Goal: Information Seeking & Learning: Learn about a topic

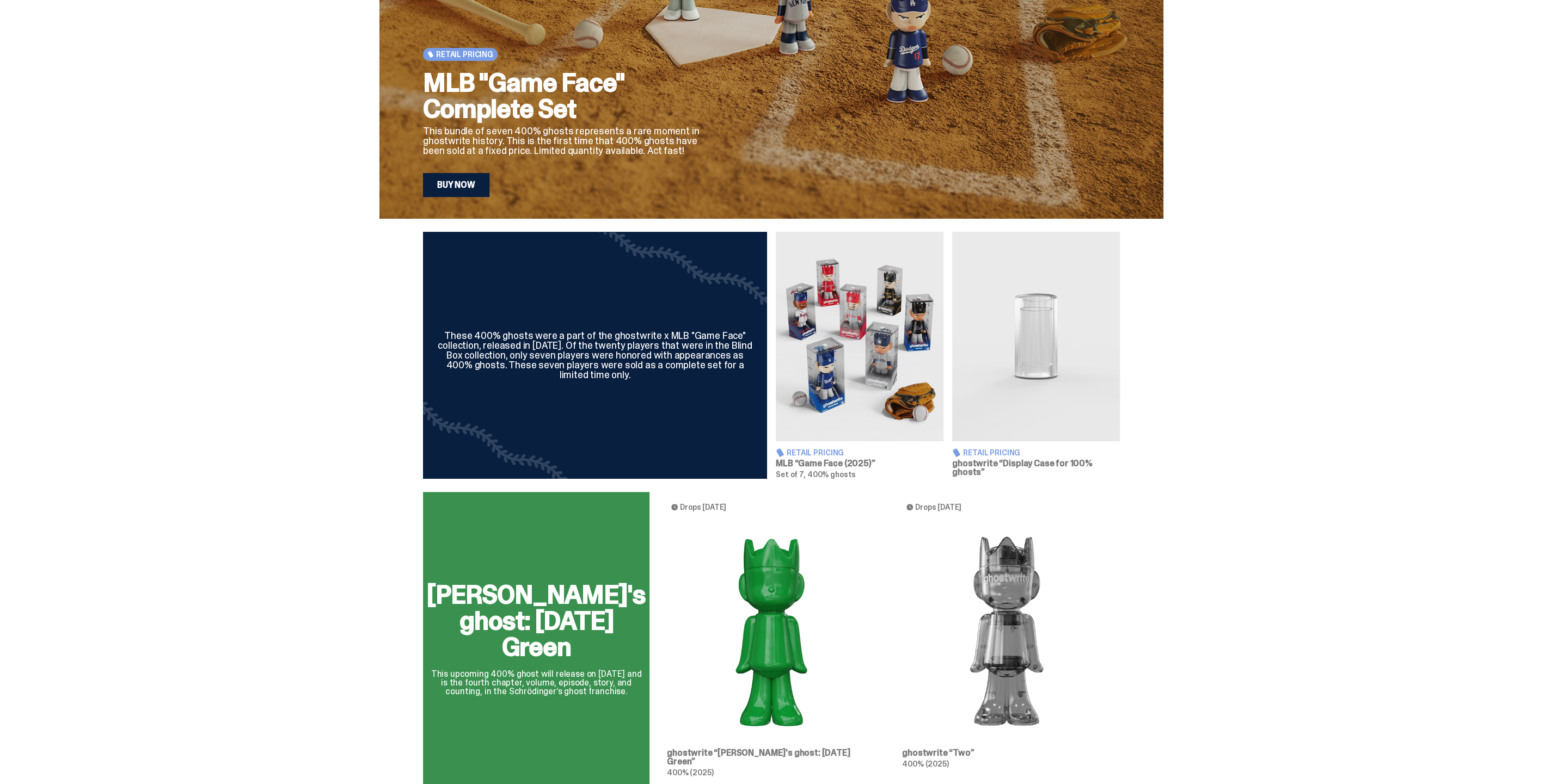
scroll to position [302, 0]
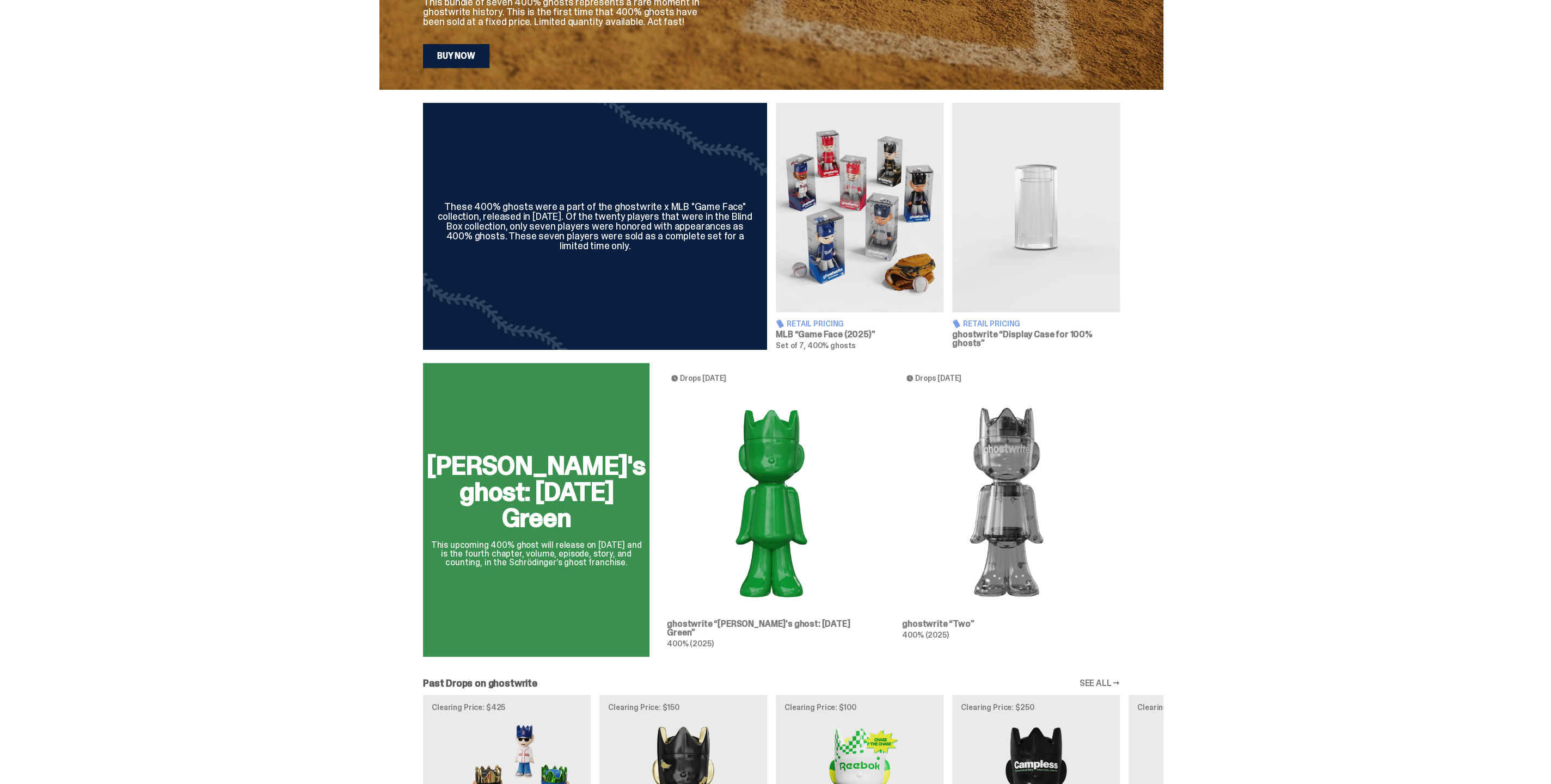
click at [784, 505] on div "Schrödinger's ghost: Sunday Green This upcoming 400% ghost will release on Augu…" at bounding box center [772, 514] width 784 height 303
click at [1014, 500] on div "Schrödinger's ghost: Sunday Green This upcoming 400% ghost will release on Augu…" at bounding box center [772, 514] width 784 height 303
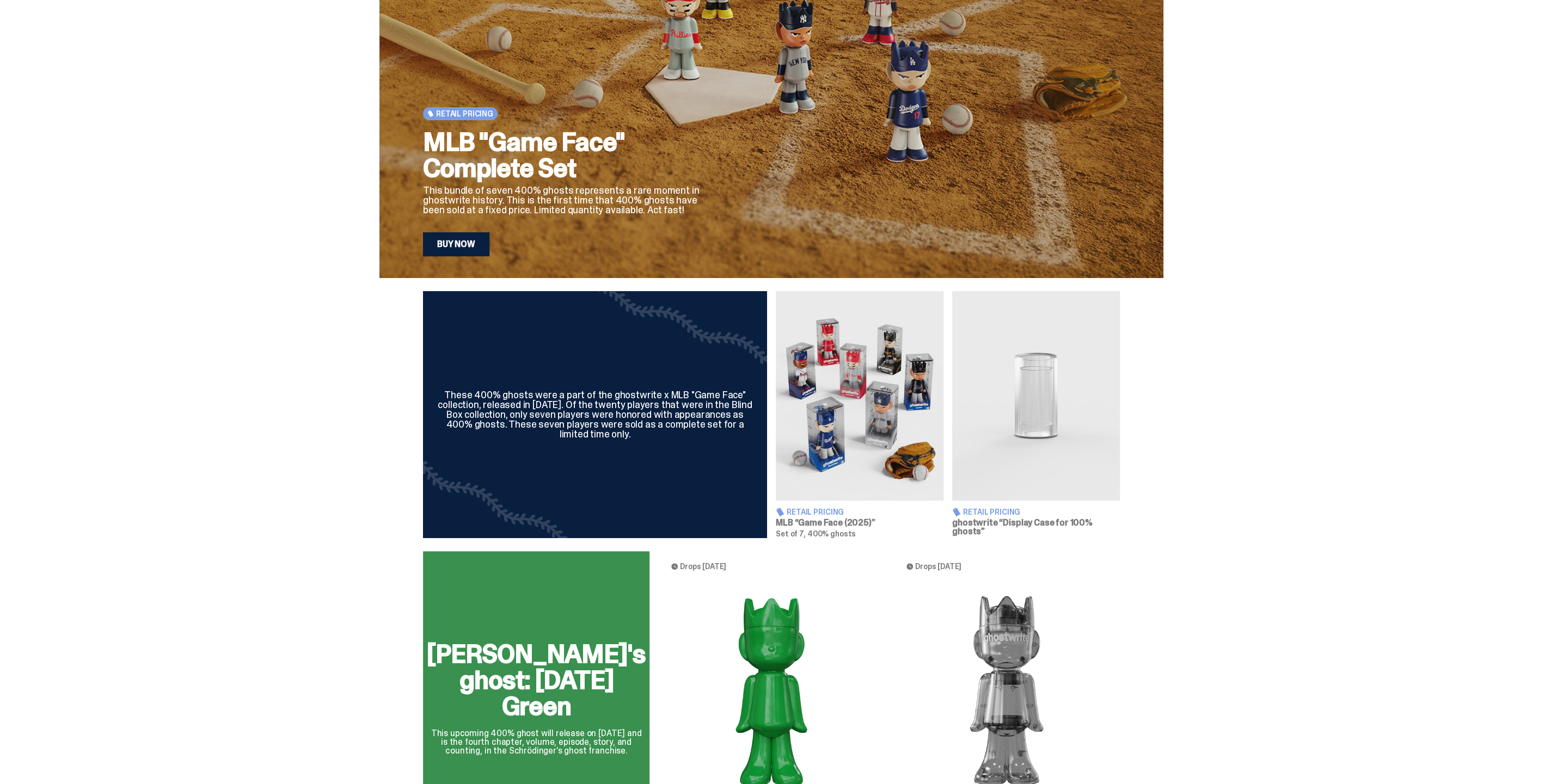
scroll to position [0, 0]
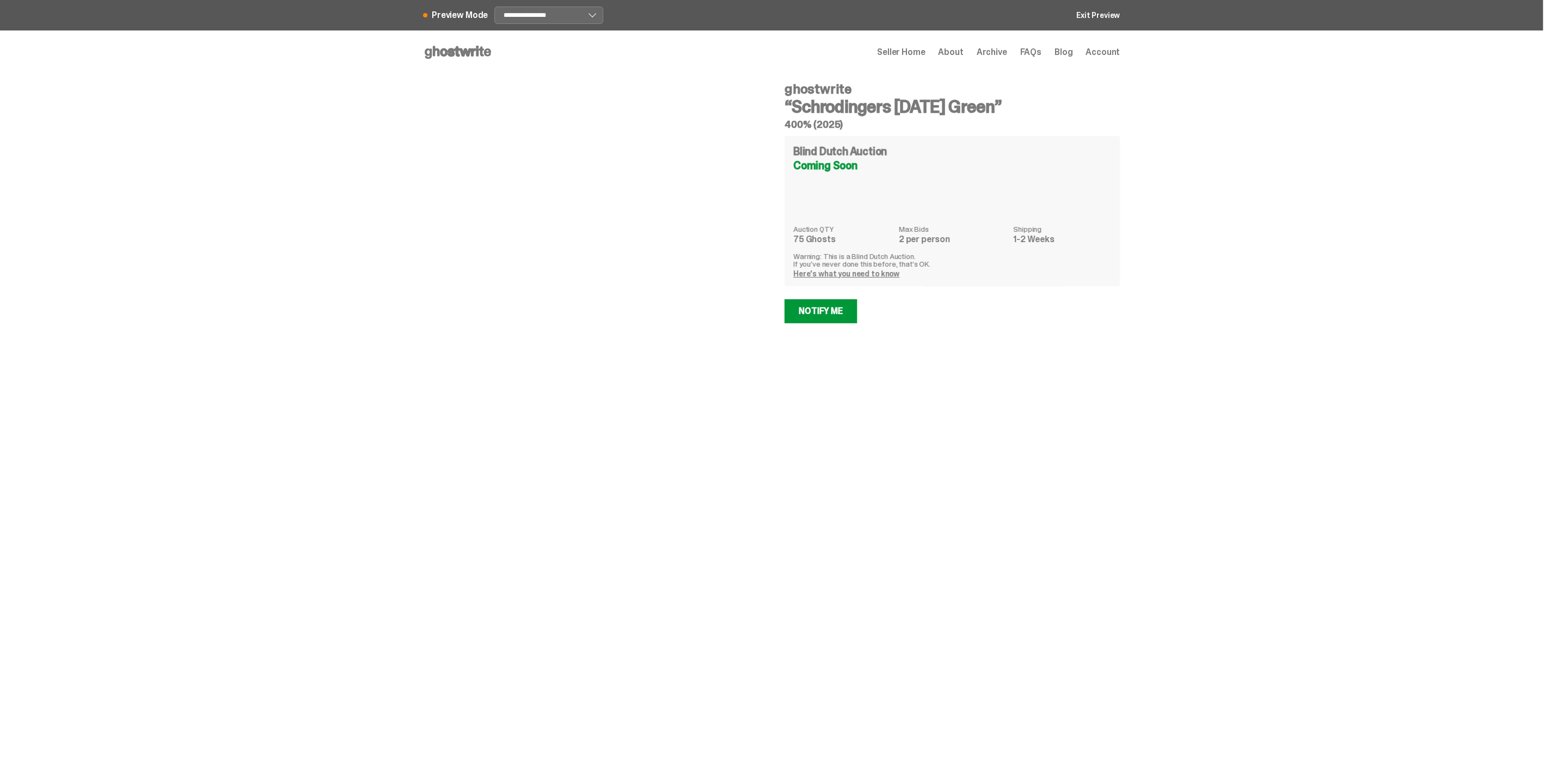
select select "********"
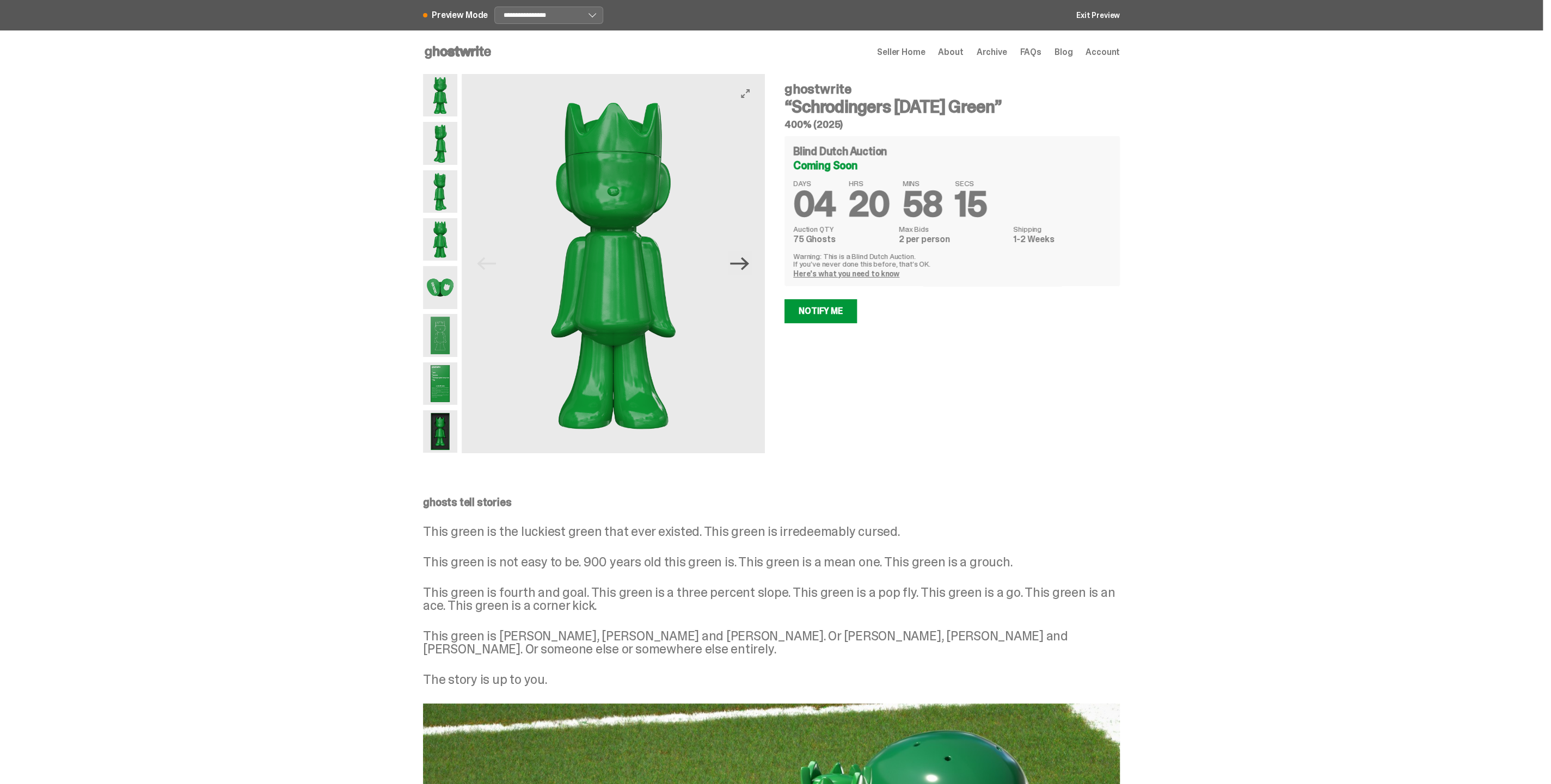
click at [745, 263] on icon "Next" at bounding box center [740, 262] width 19 height 13
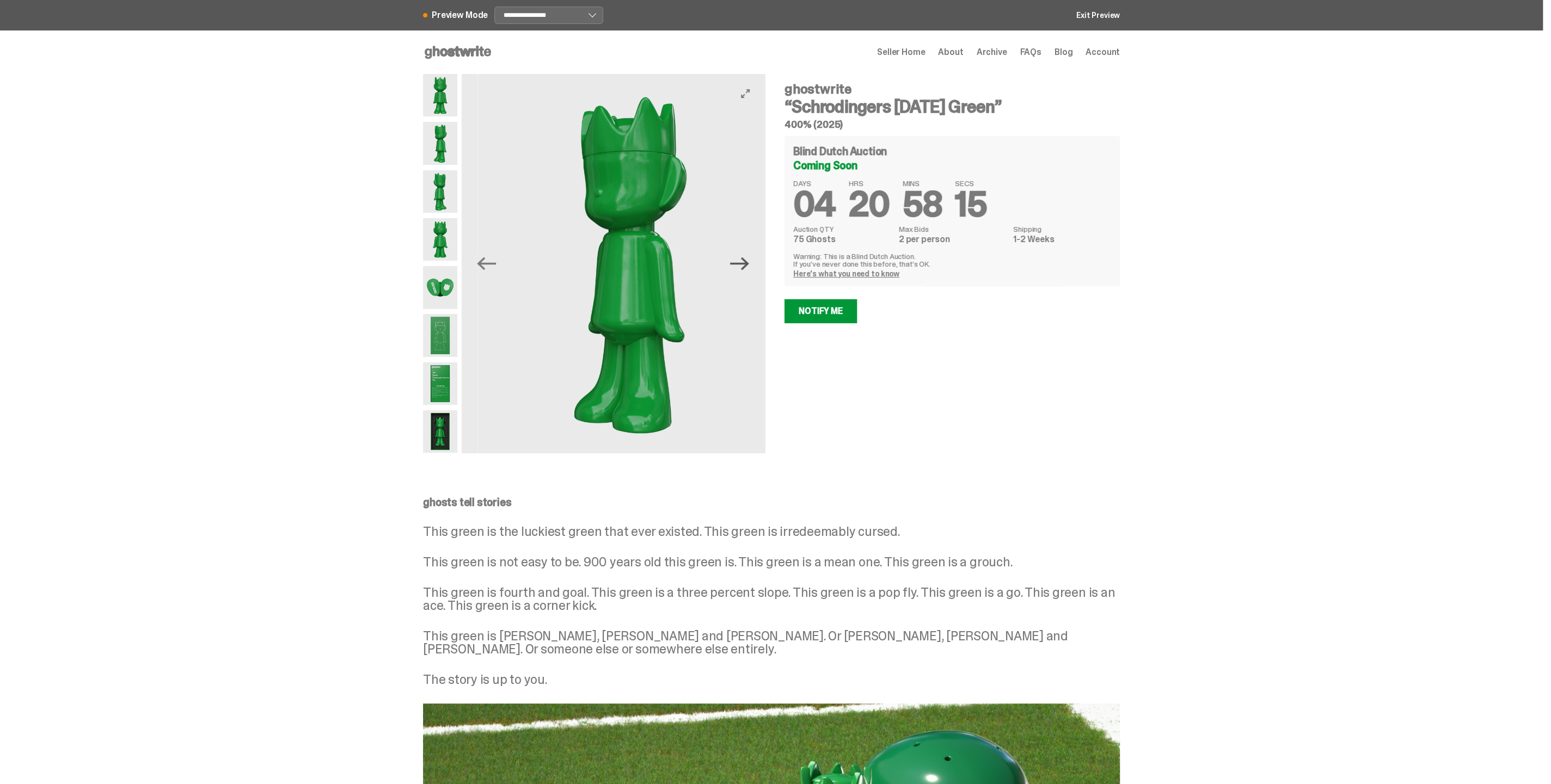
click at [745, 263] on icon "Next" at bounding box center [740, 262] width 19 height 13
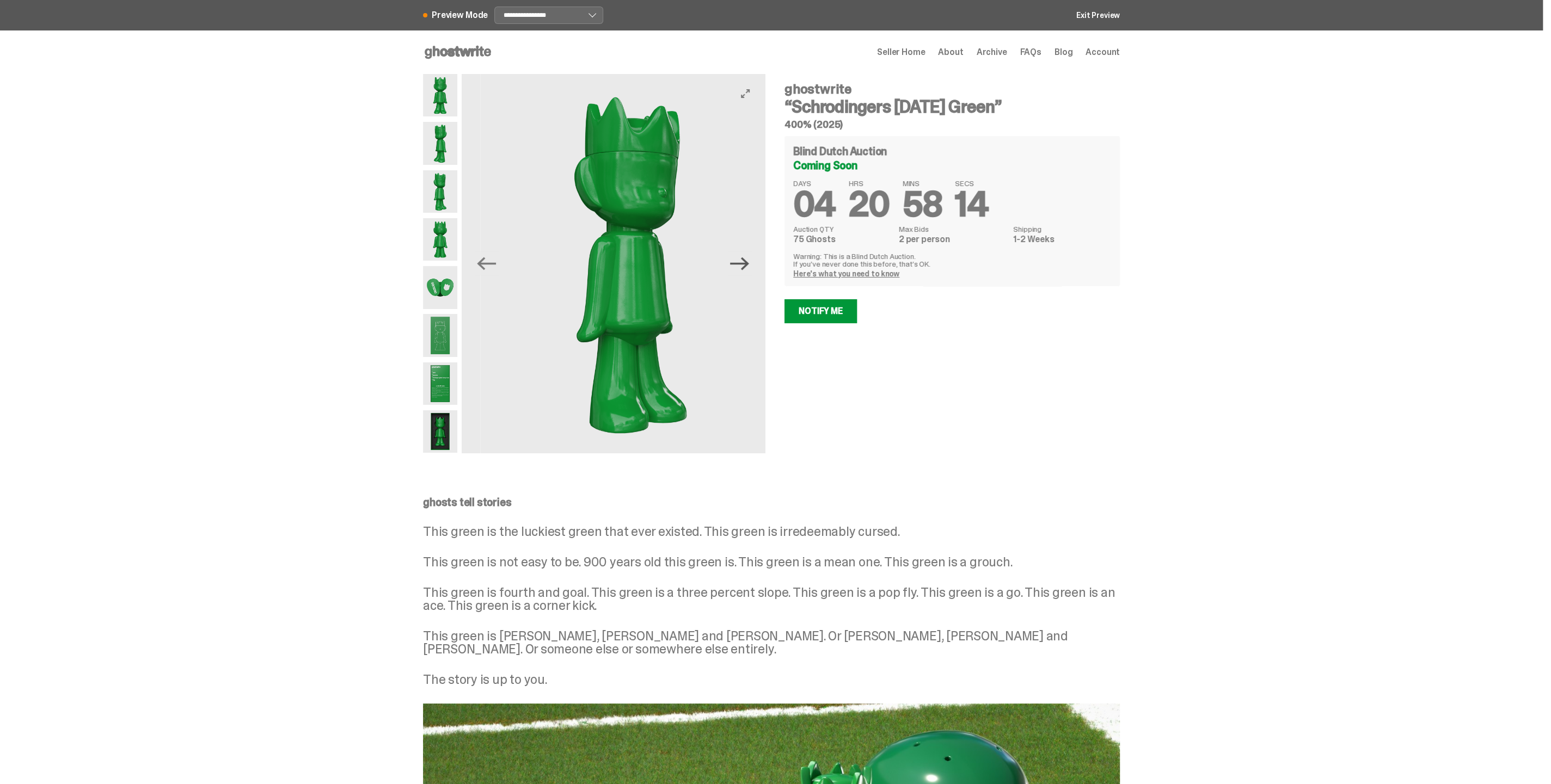
click at [745, 263] on icon "Next" at bounding box center [740, 262] width 19 height 13
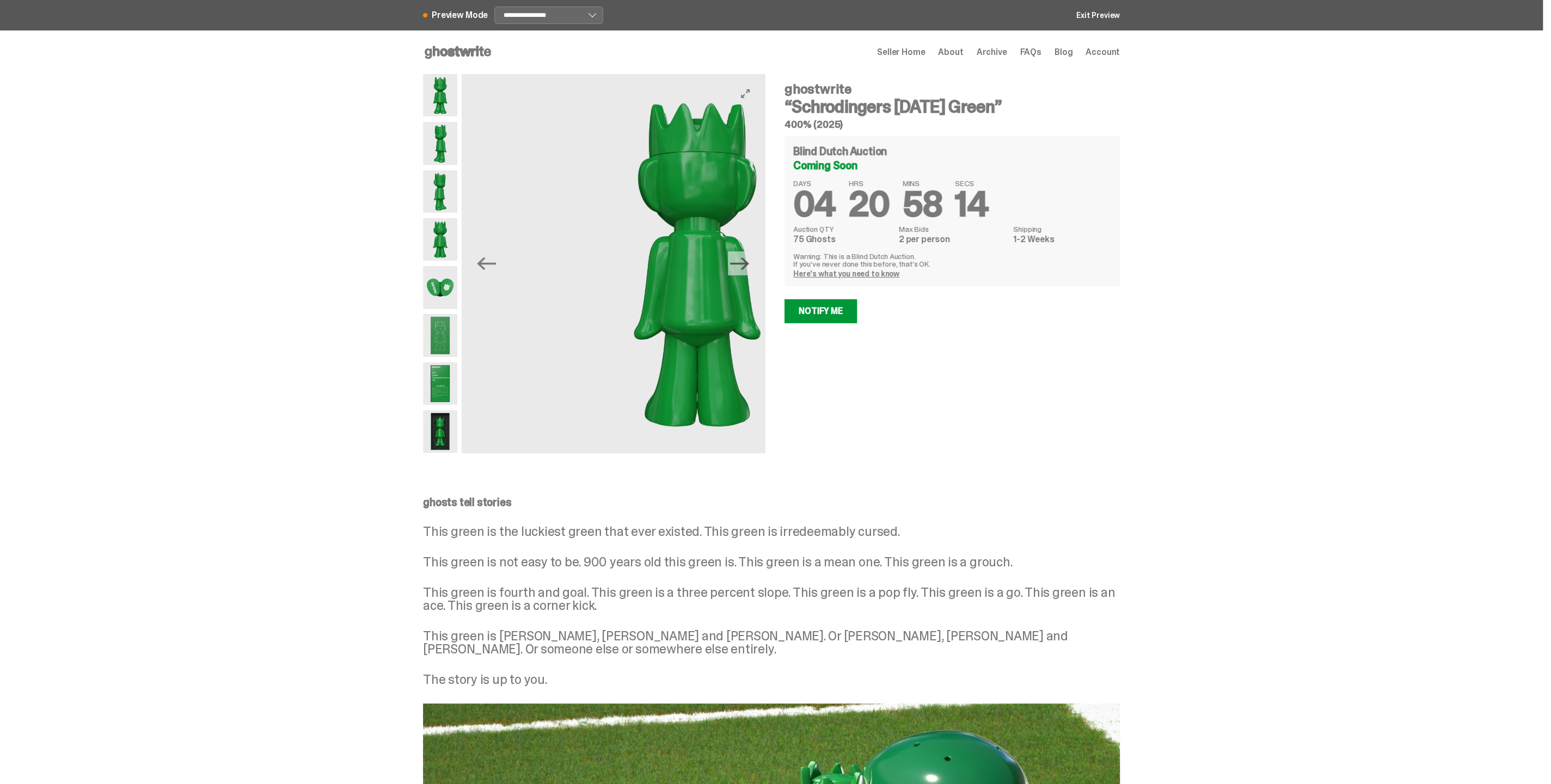
click at [745, 263] on icon "Next" at bounding box center [740, 262] width 19 height 13
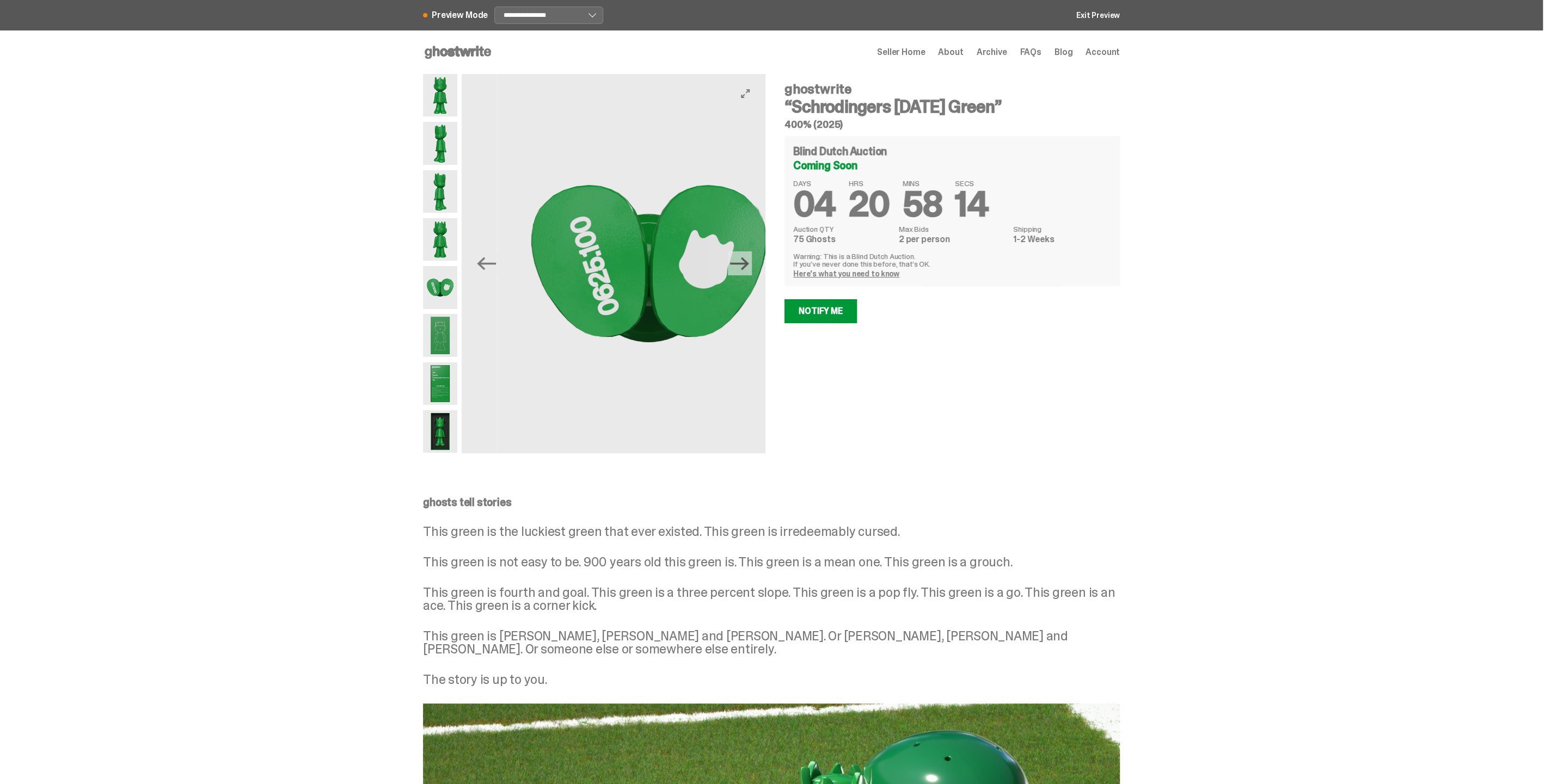
click at [745, 263] on icon "Next" at bounding box center [740, 262] width 19 height 13
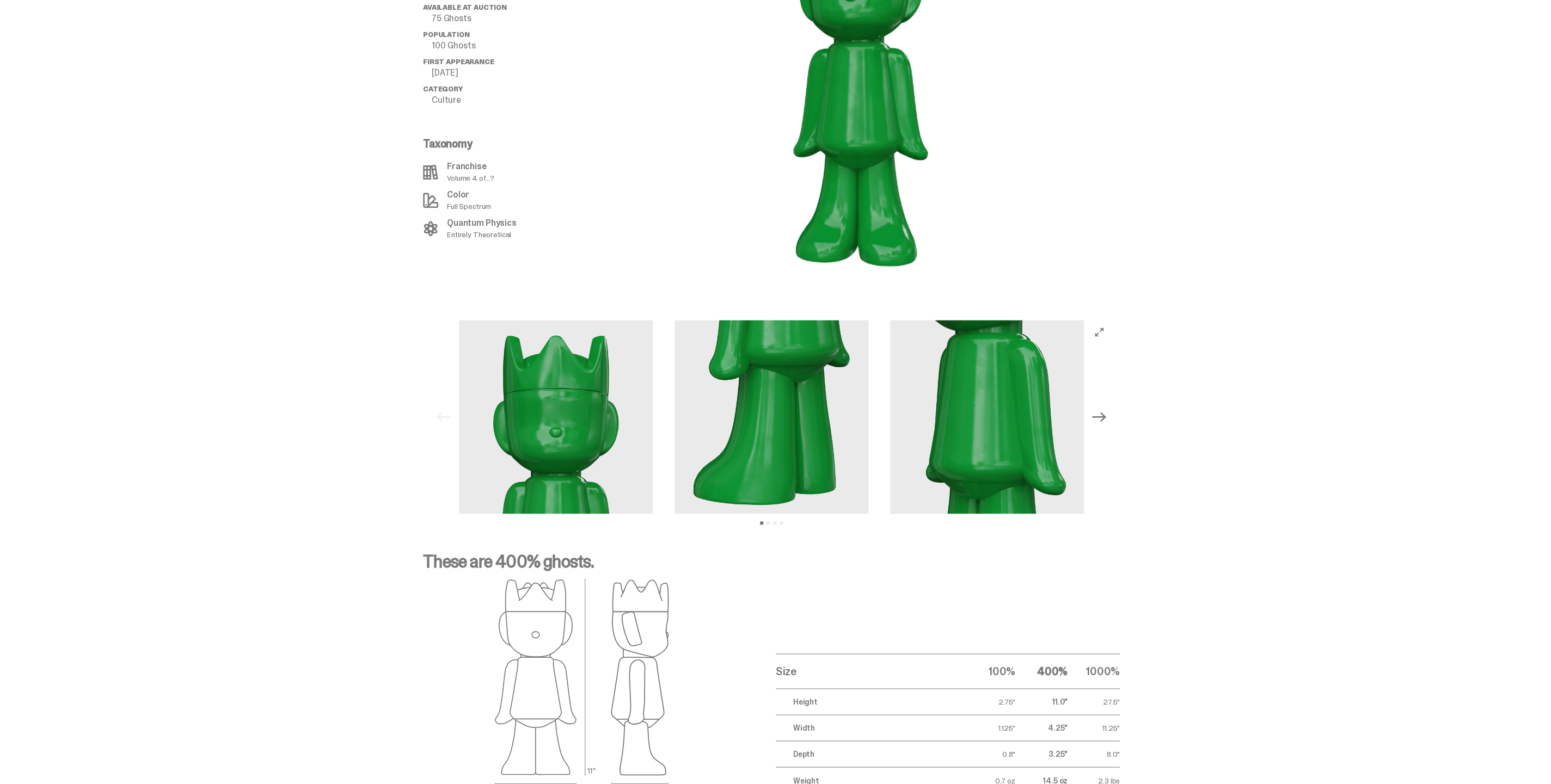
scroll to position [1391, 0]
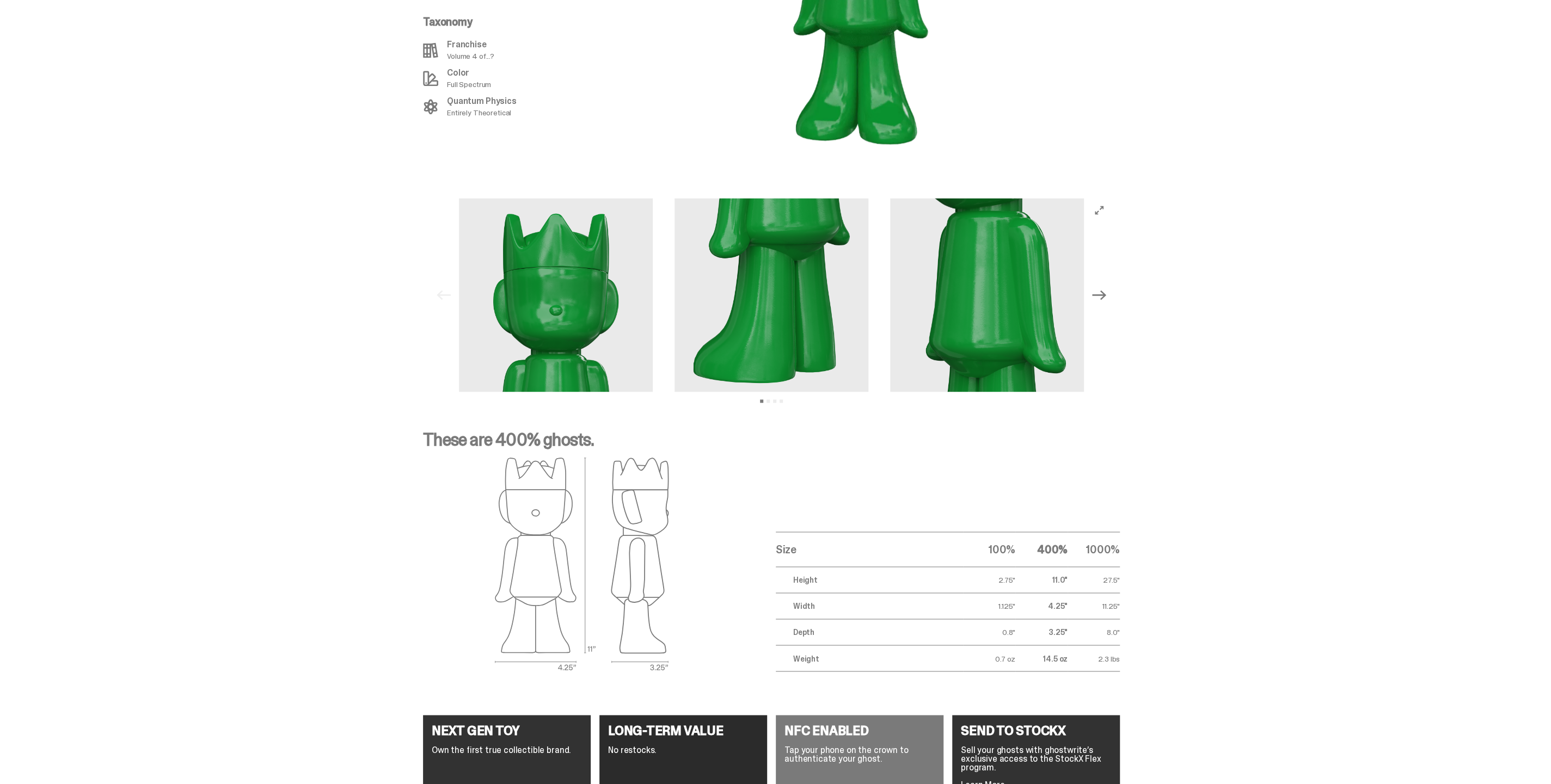
click at [1107, 287] on icon "Next" at bounding box center [1099, 294] width 15 height 15
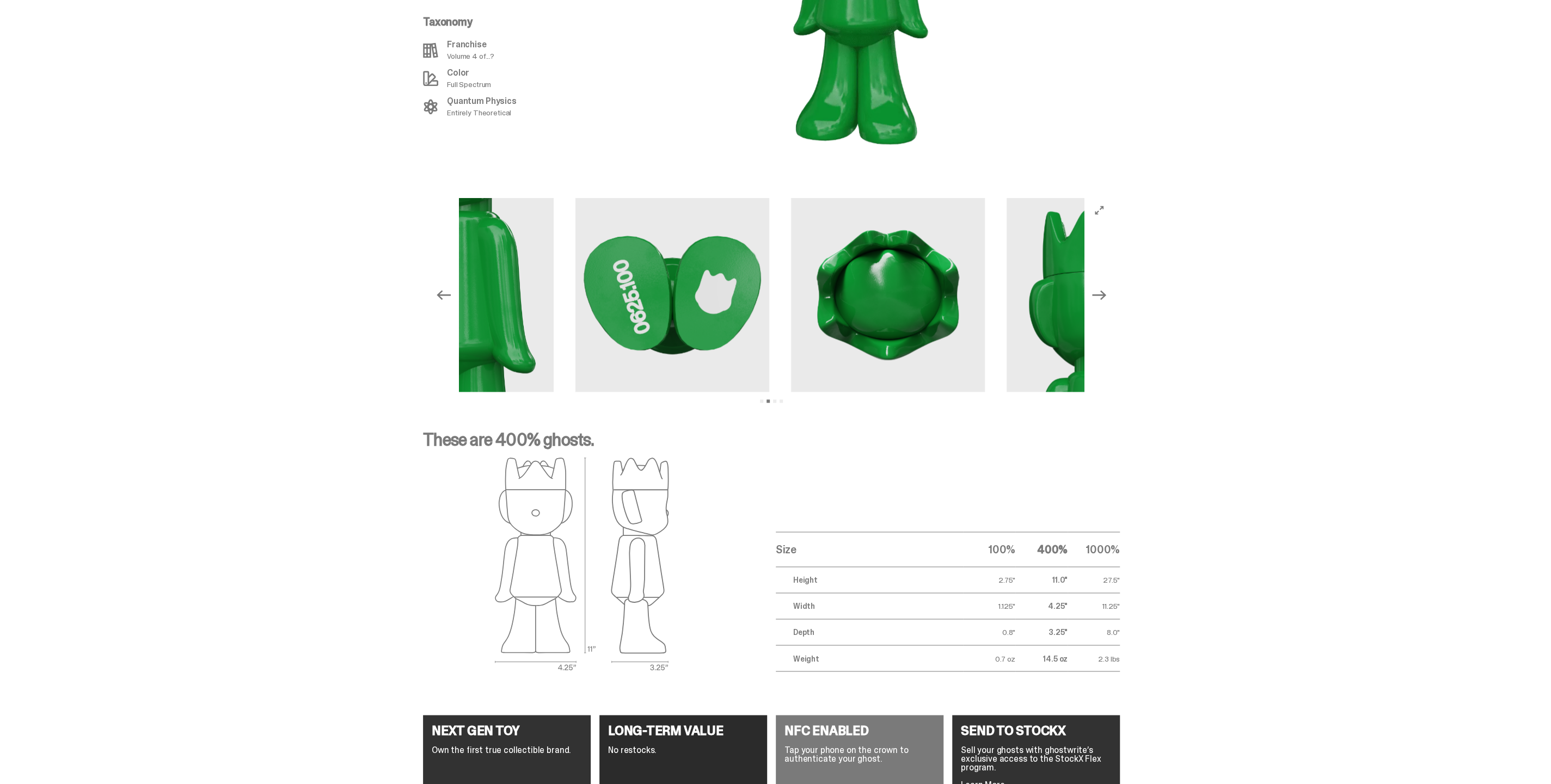
click at [1107, 287] on icon "Next" at bounding box center [1099, 294] width 15 height 15
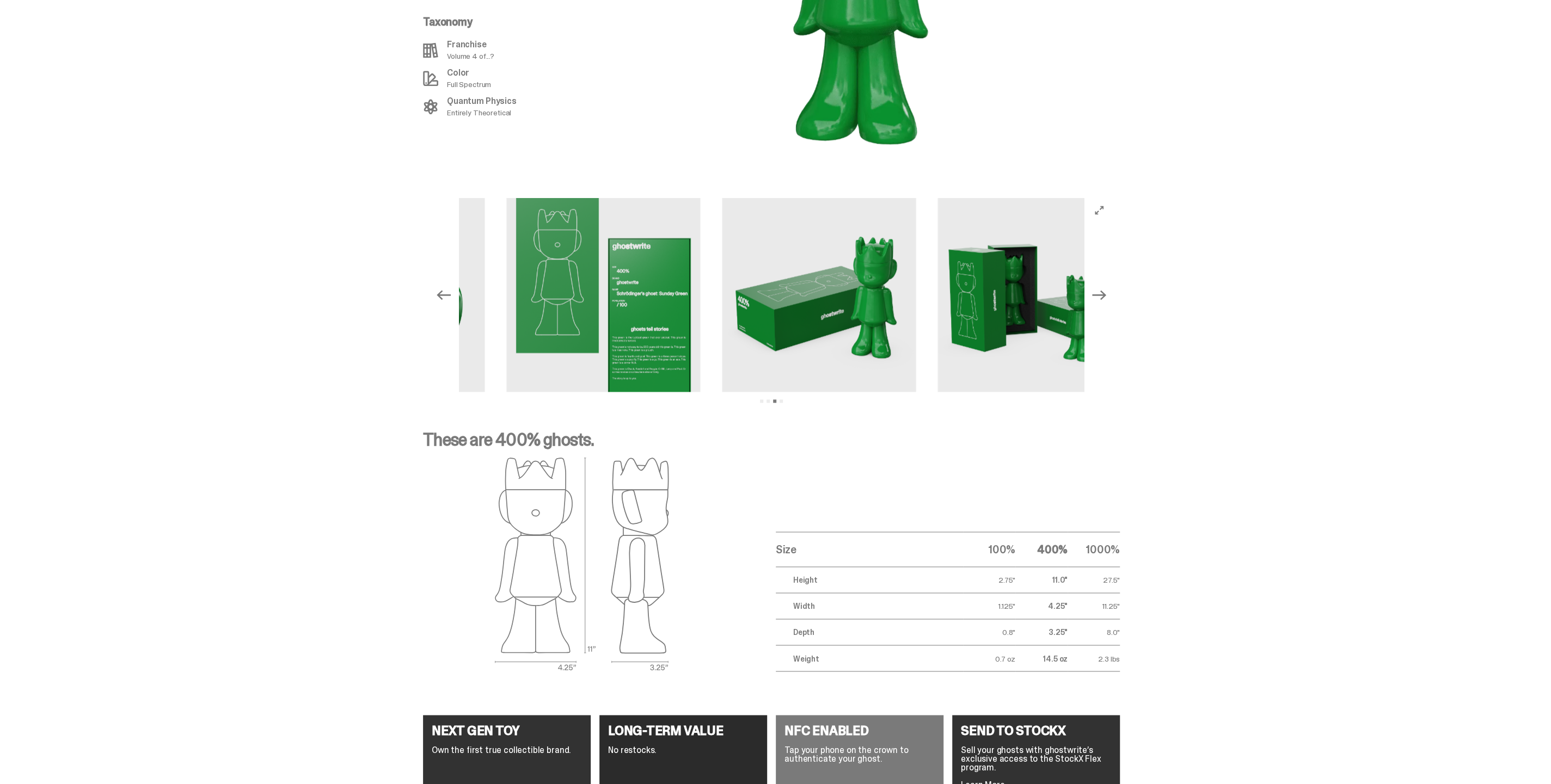
click at [1107, 287] on icon "Next" at bounding box center [1099, 294] width 15 height 15
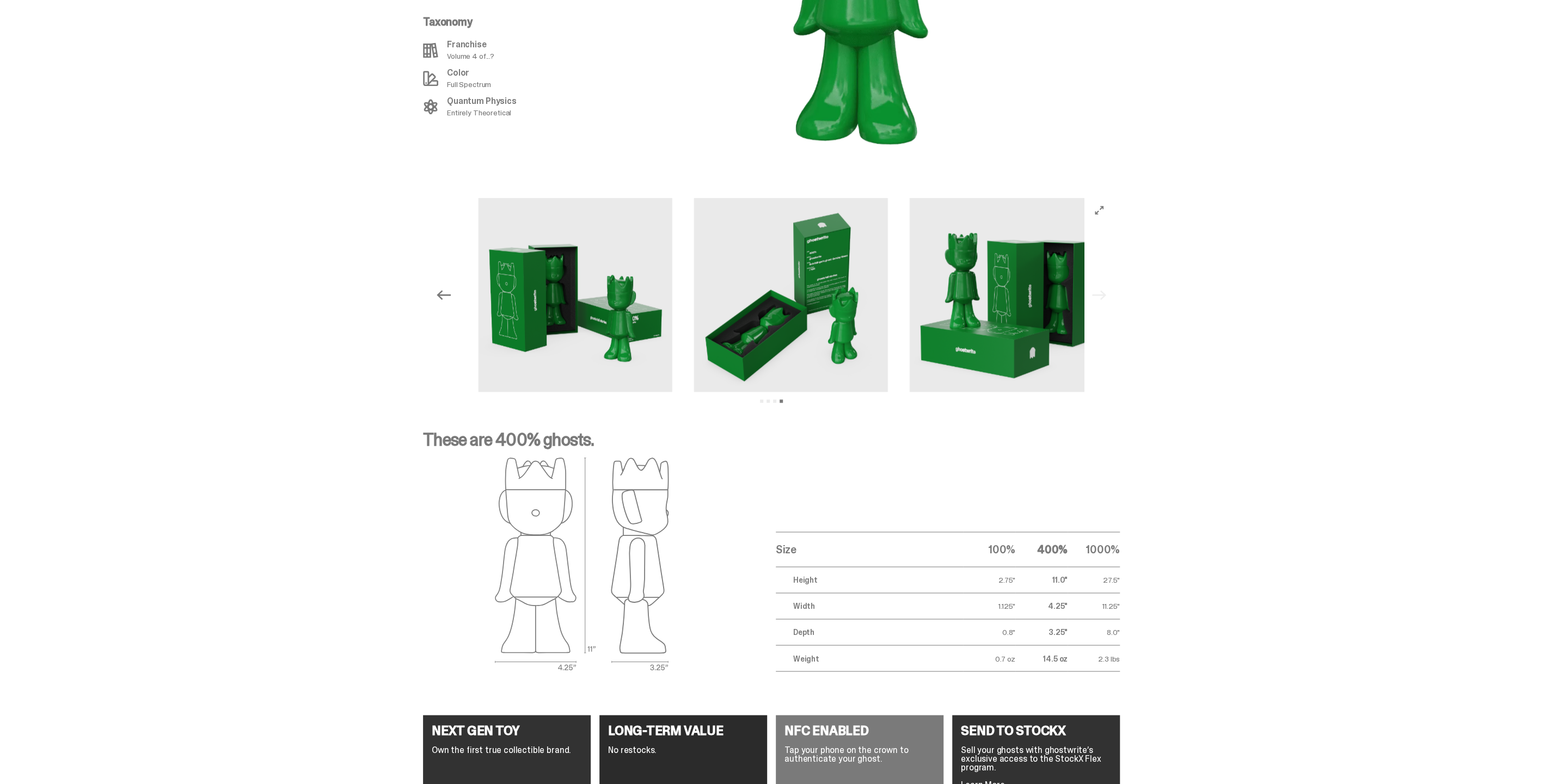
click at [1108, 277] on div "Previous Next View slide 1 View slide 2 View slide 3 View slide 4" at bounding box center [772, 295] width 680 height 194
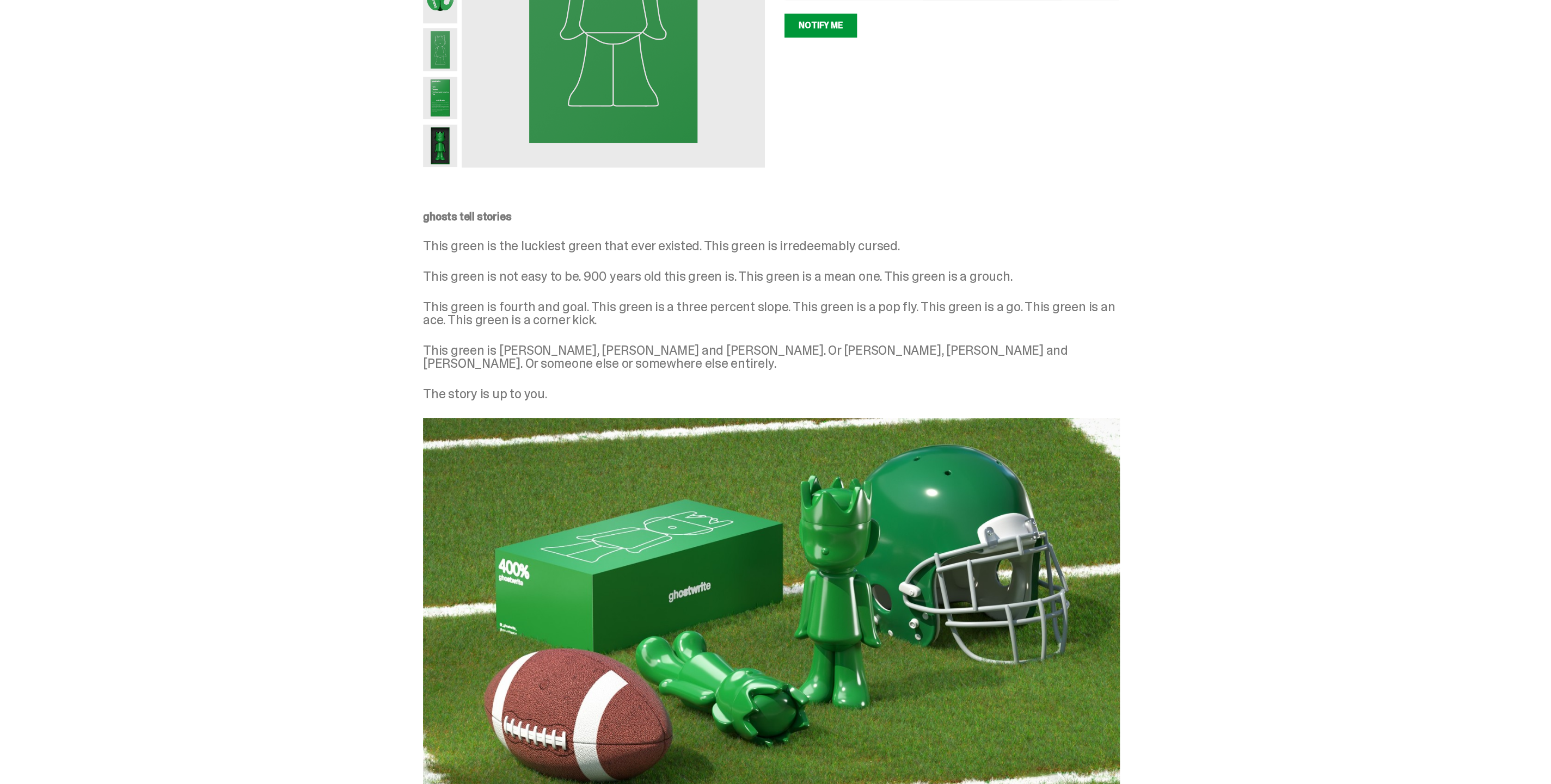
scroll to position [0, 0]
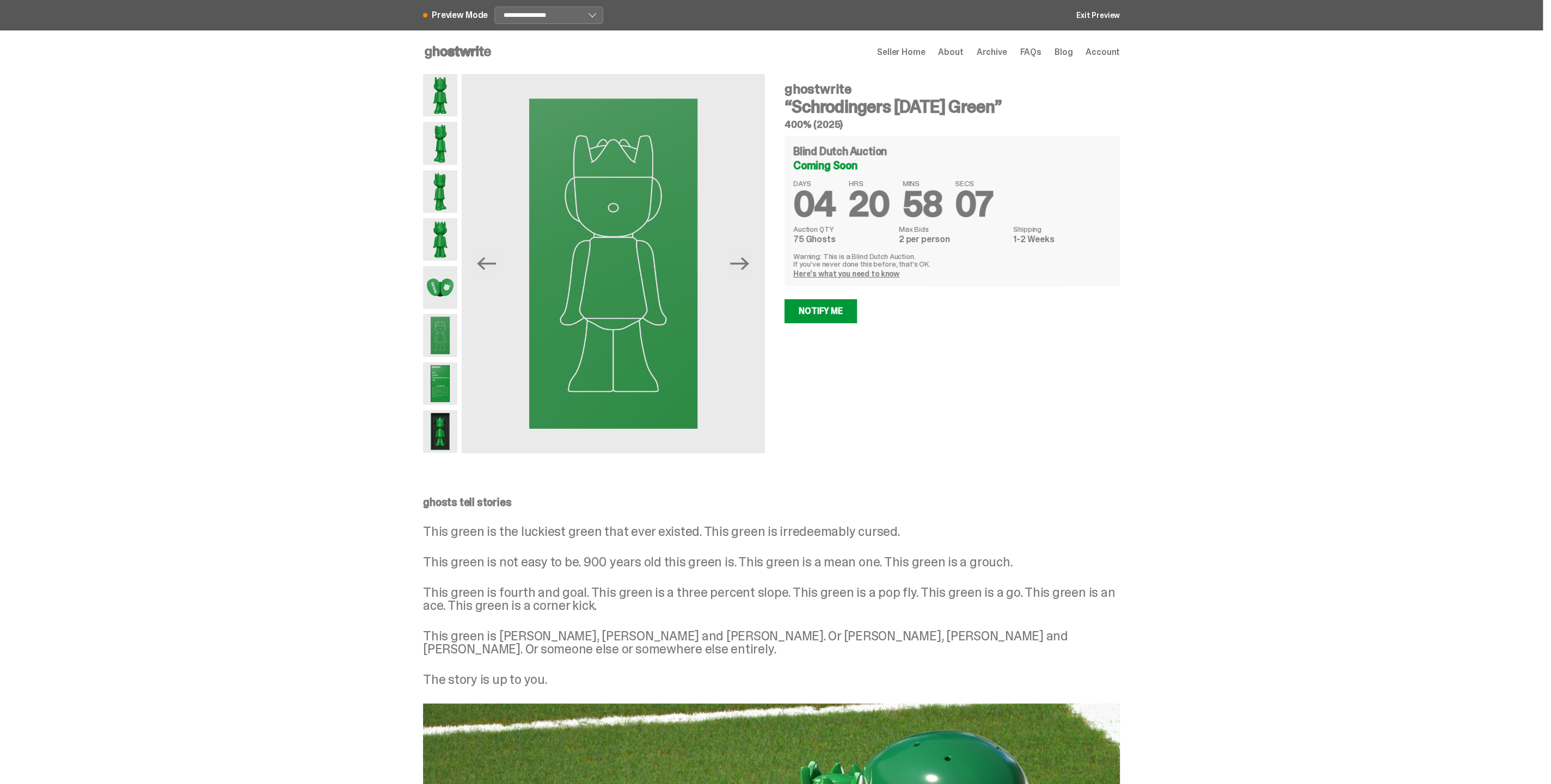
click at [440, 284] on img at bounding box center [440, 287] width 34 height 43
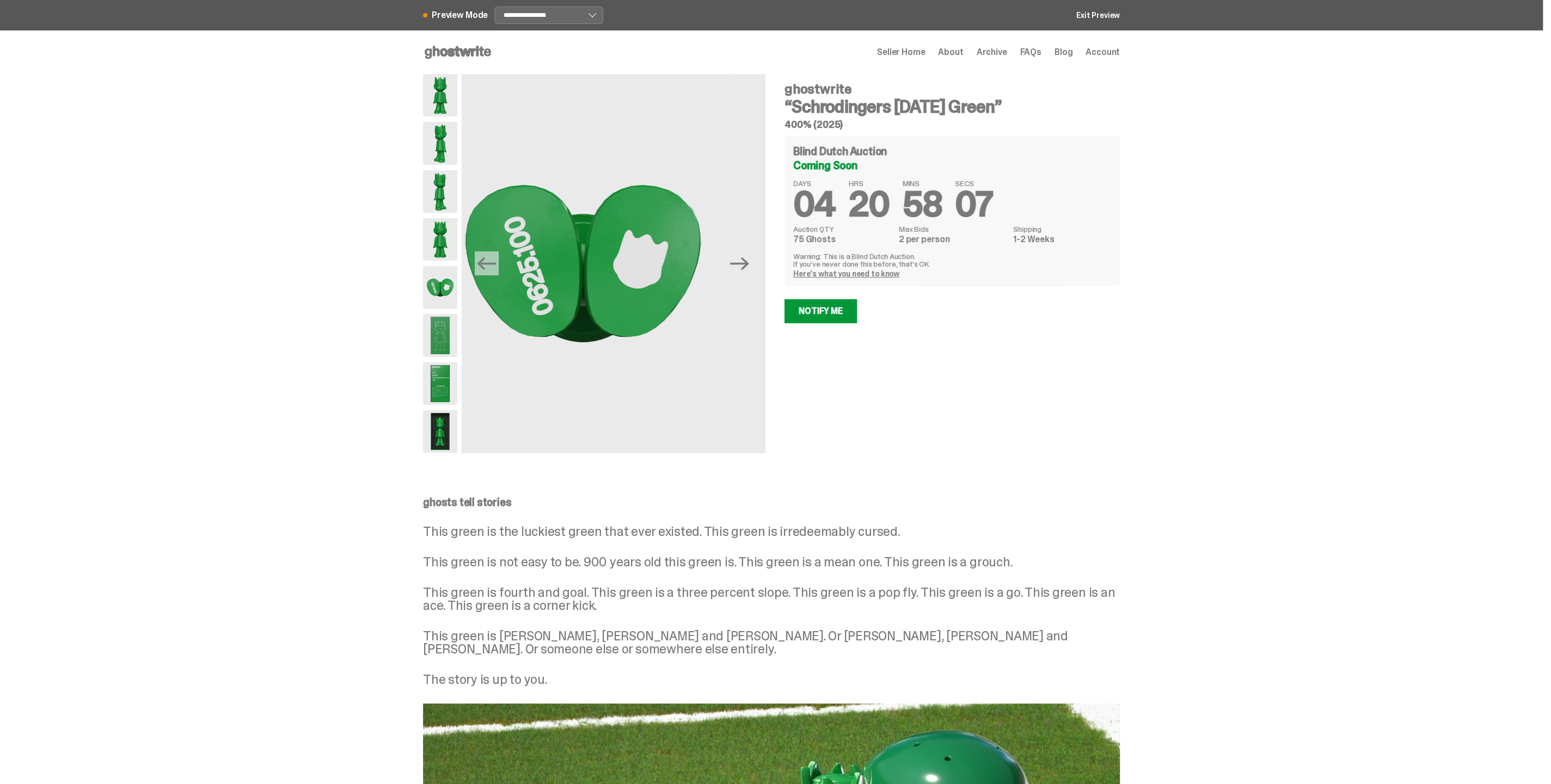
click at [444, 341] on img at bounding box center [440, 335] width 34 height 43
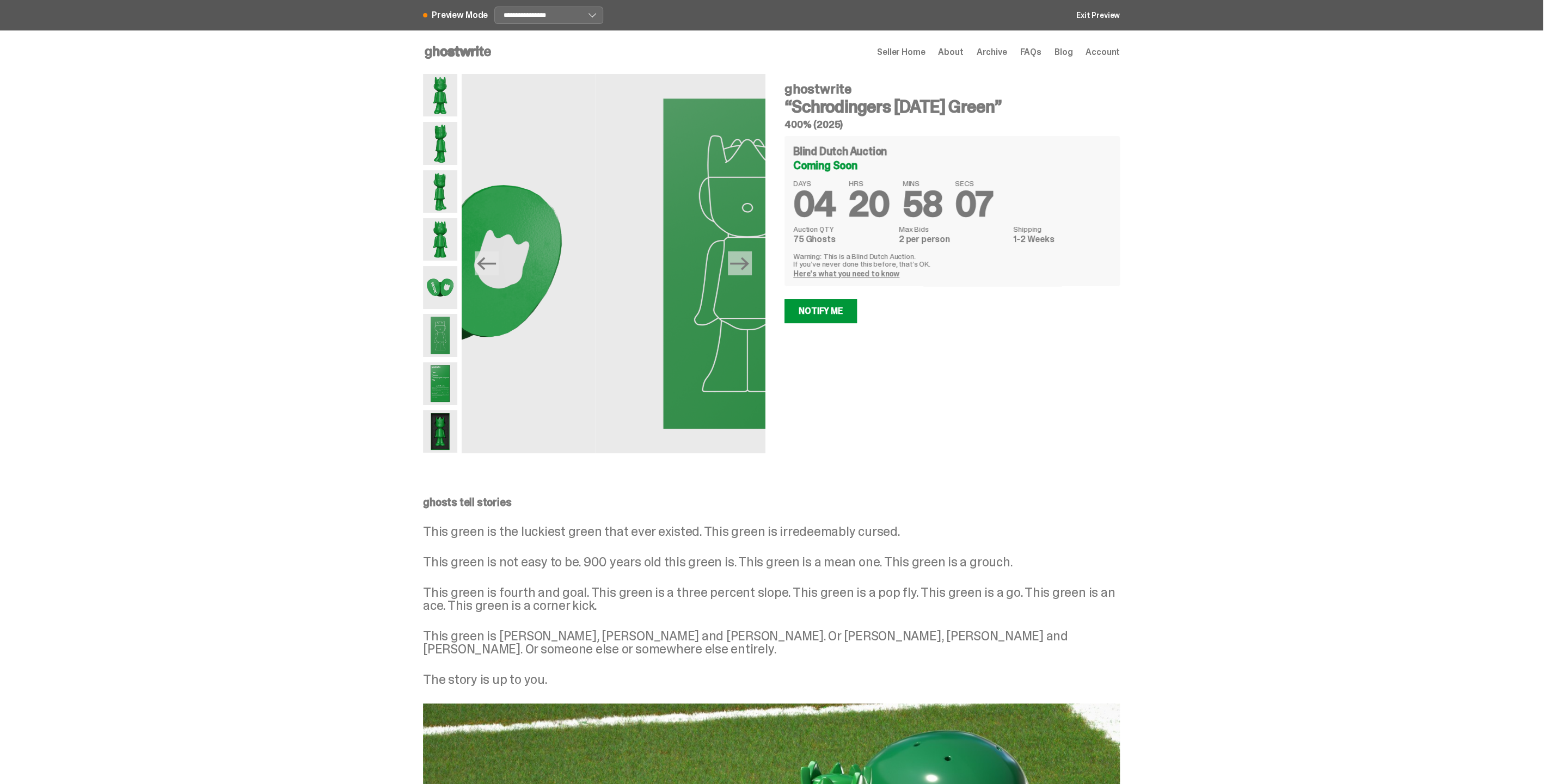
drag, startPoint x: 443, startPoint y: 379, endPoint x: 446, endPoint y: 422, distance: 43.1
click at [443, 381] on img at bounding box center [440, 384] width 34 height 43
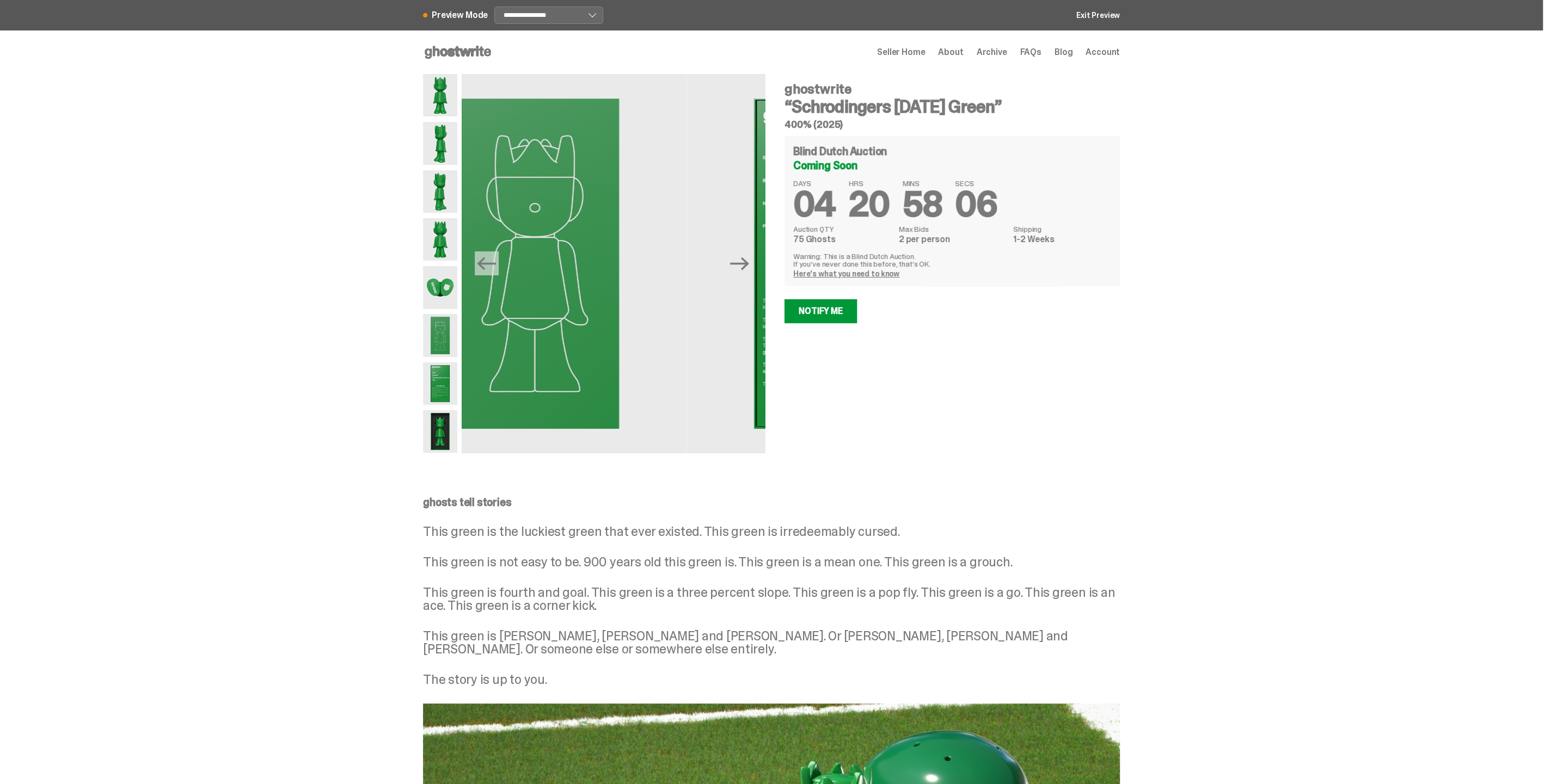
click at [446, 427] on img at bounding box center [440, 432] width 34 height 43
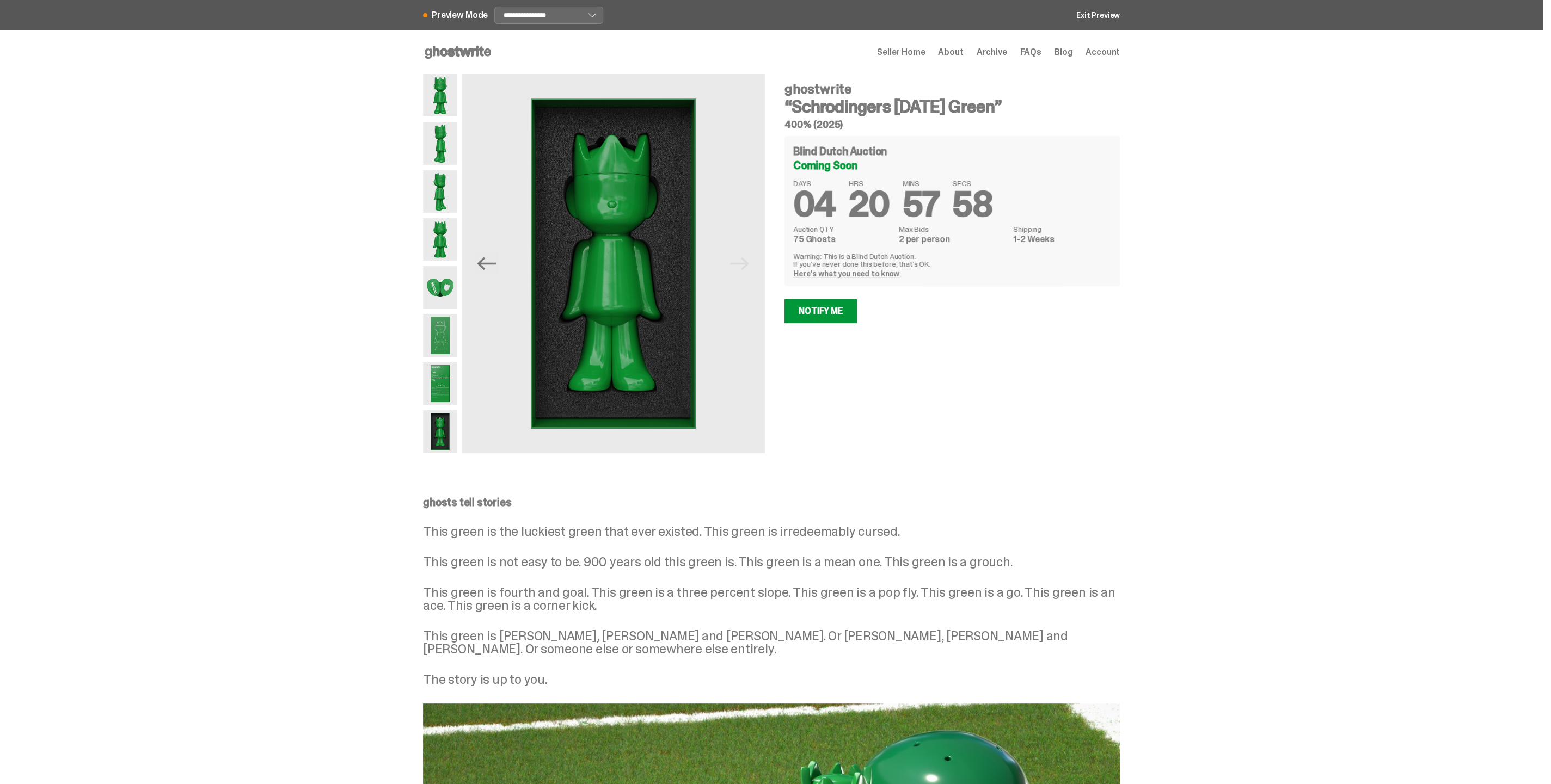
click at [472, 50] on use at bounding box center [458, 51] width 67 height 13
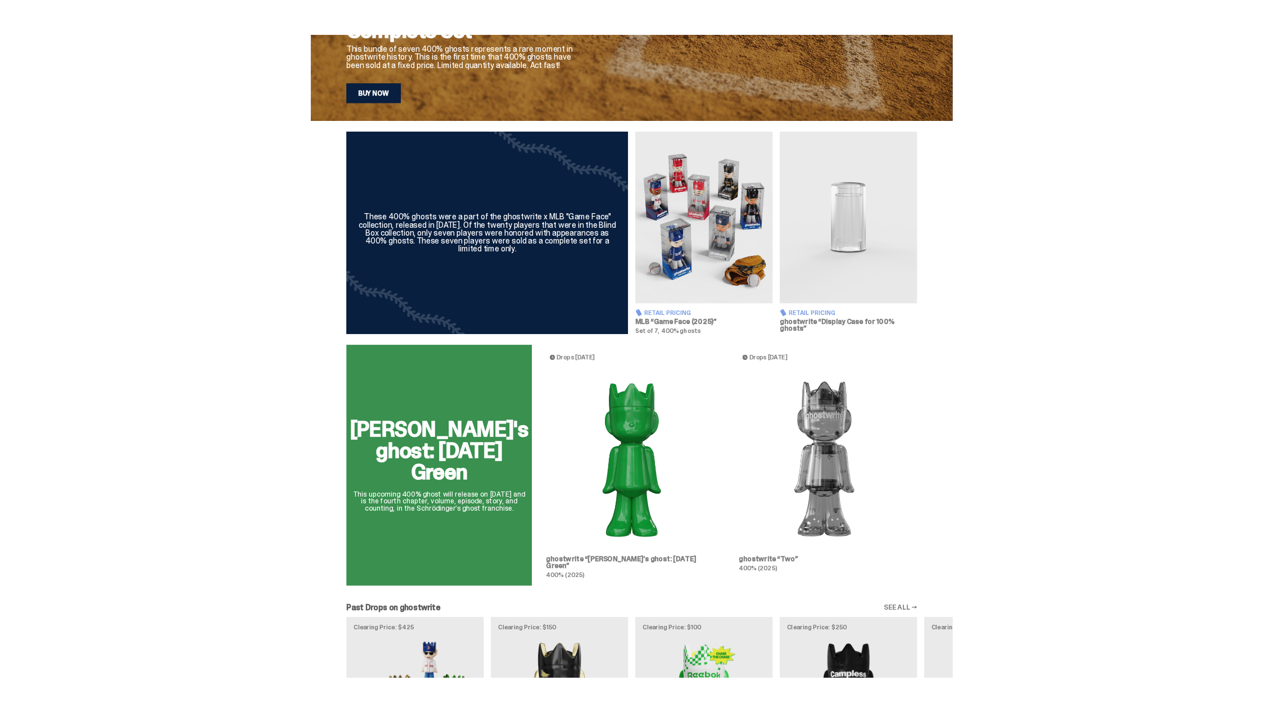
scroll to position [437, 0]
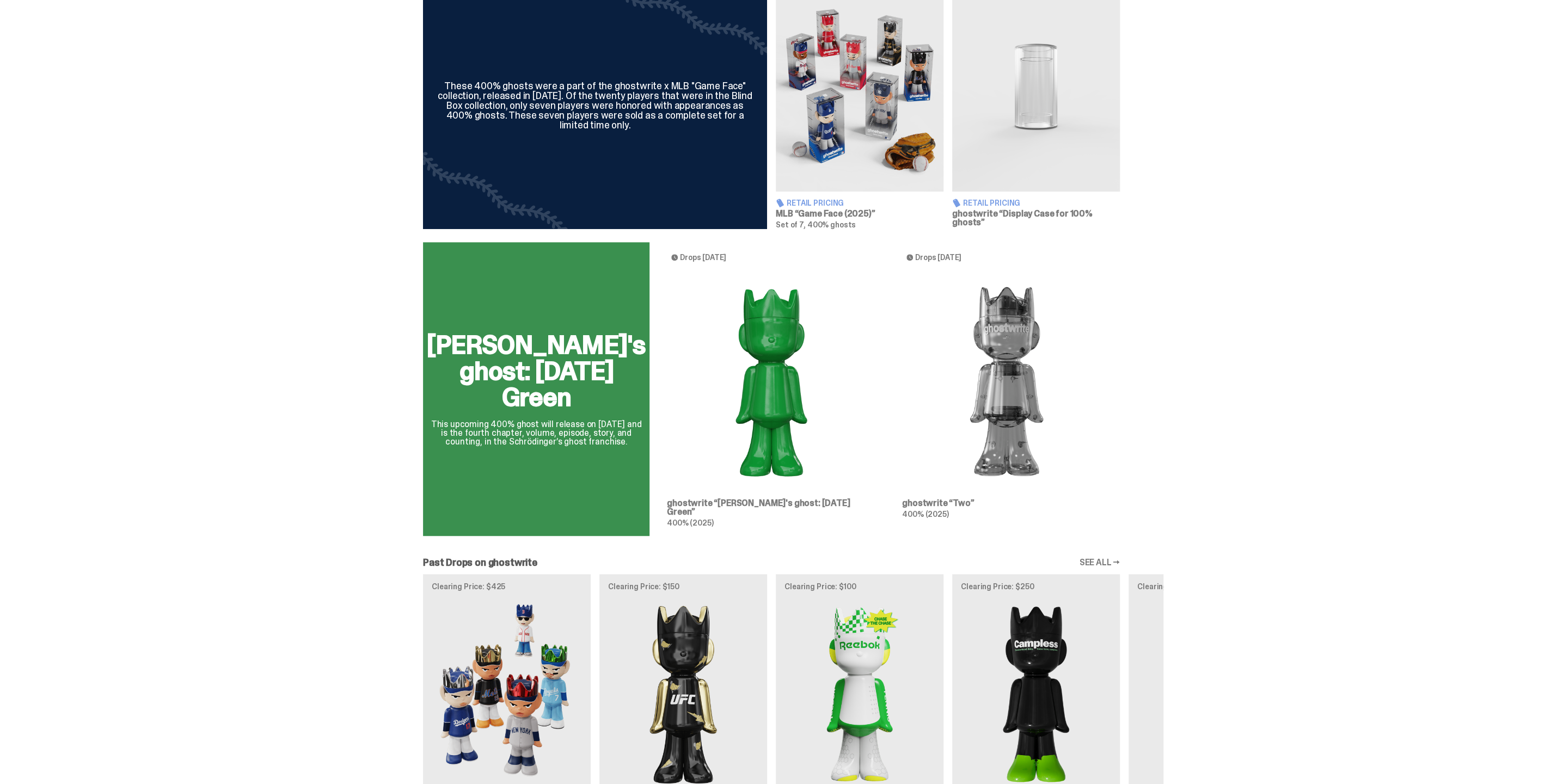
click at [734, 261] on div "Schrödinger's ghost: Sunday Green This upcoming 400% ghost will release on Augu…" at bounding box center [772, 393] width 784 height 303
click at [774, 383] on div "Schrödinger's ghost: Sunday Green This upcoming 400% ghost will release on Augu…" at bounding box center [772, 393] width 784 height 303
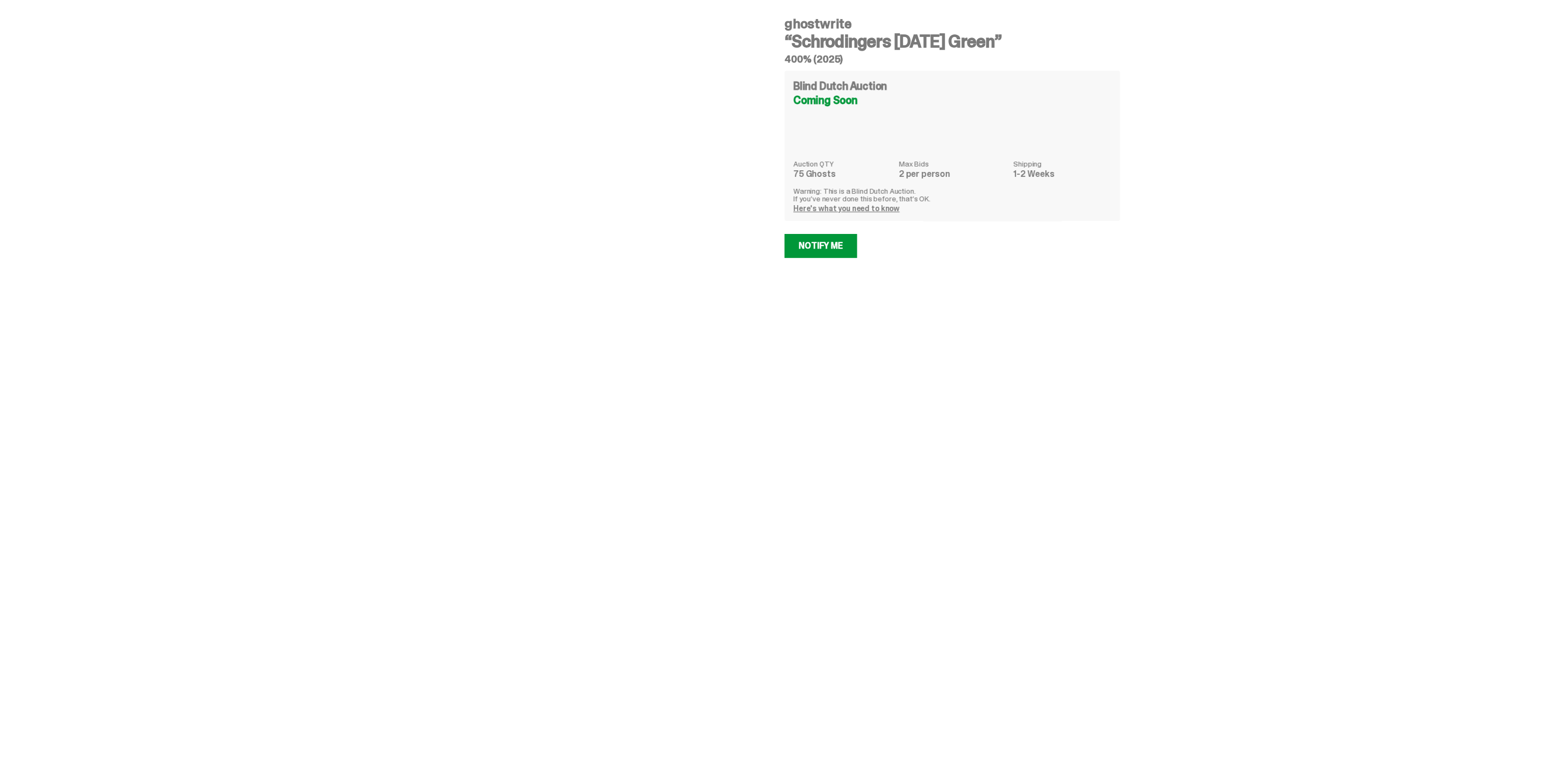
select select "********"
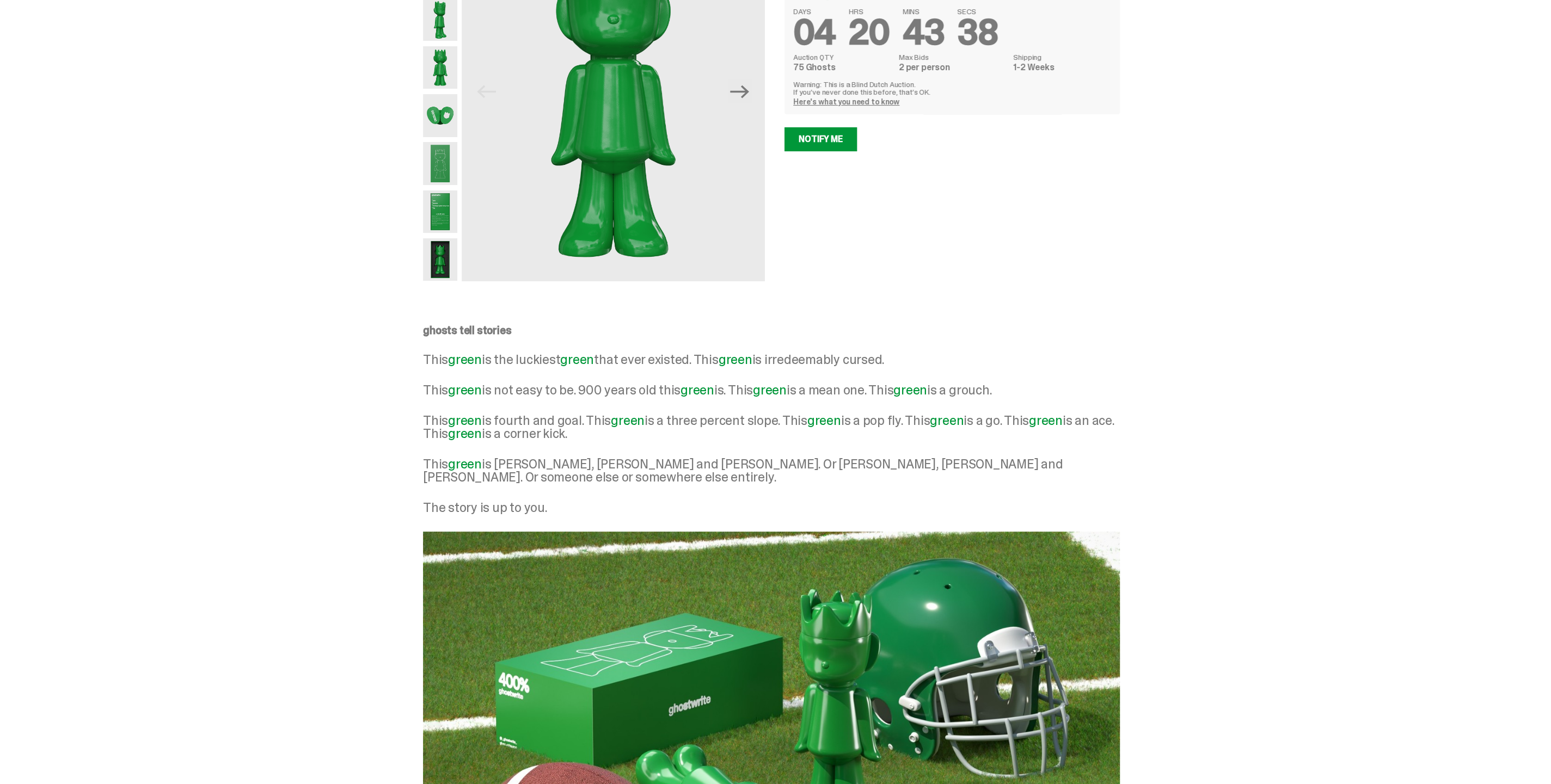
scroll to position [242, 0]
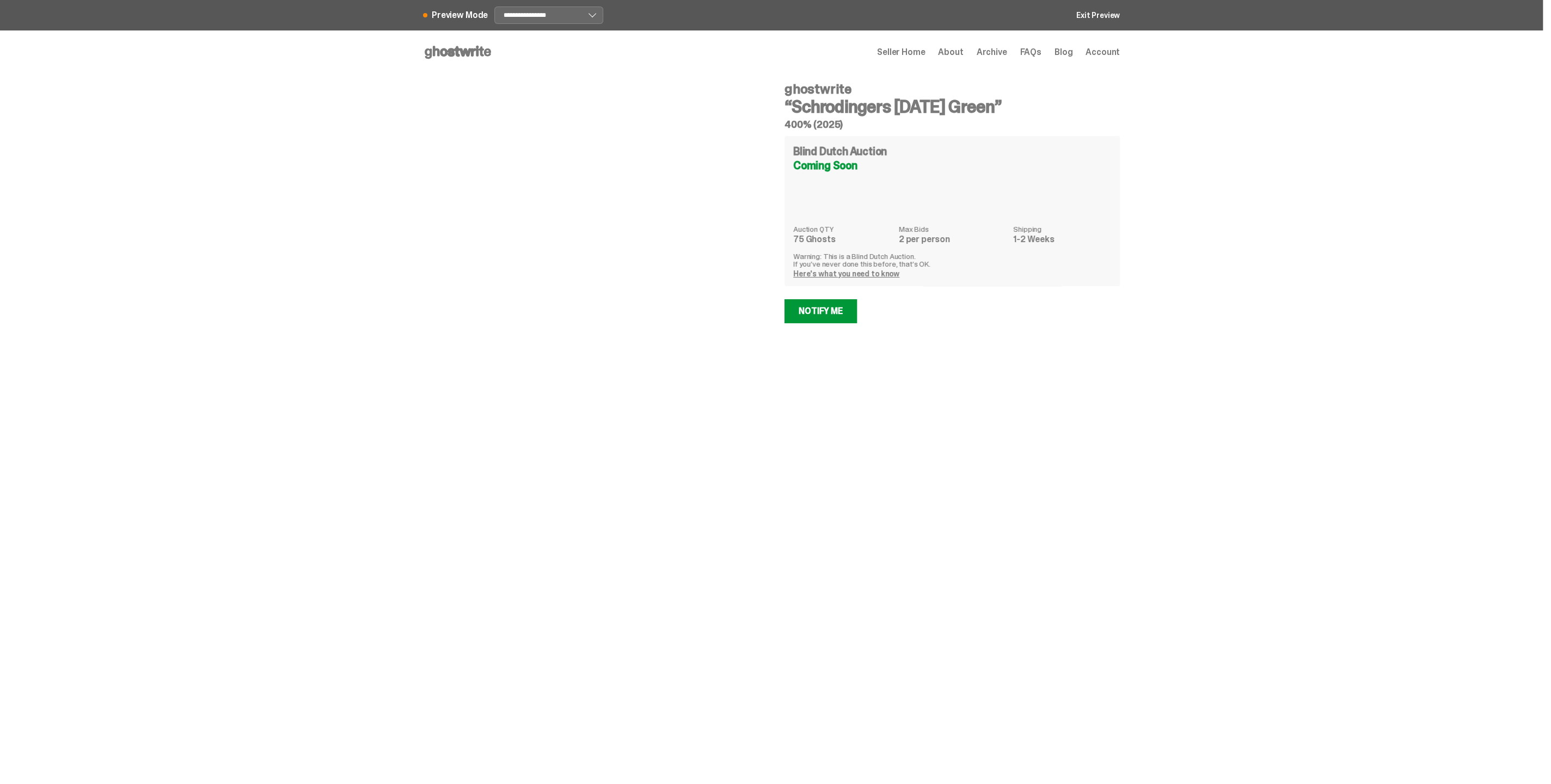
scroll to position [242, 0]
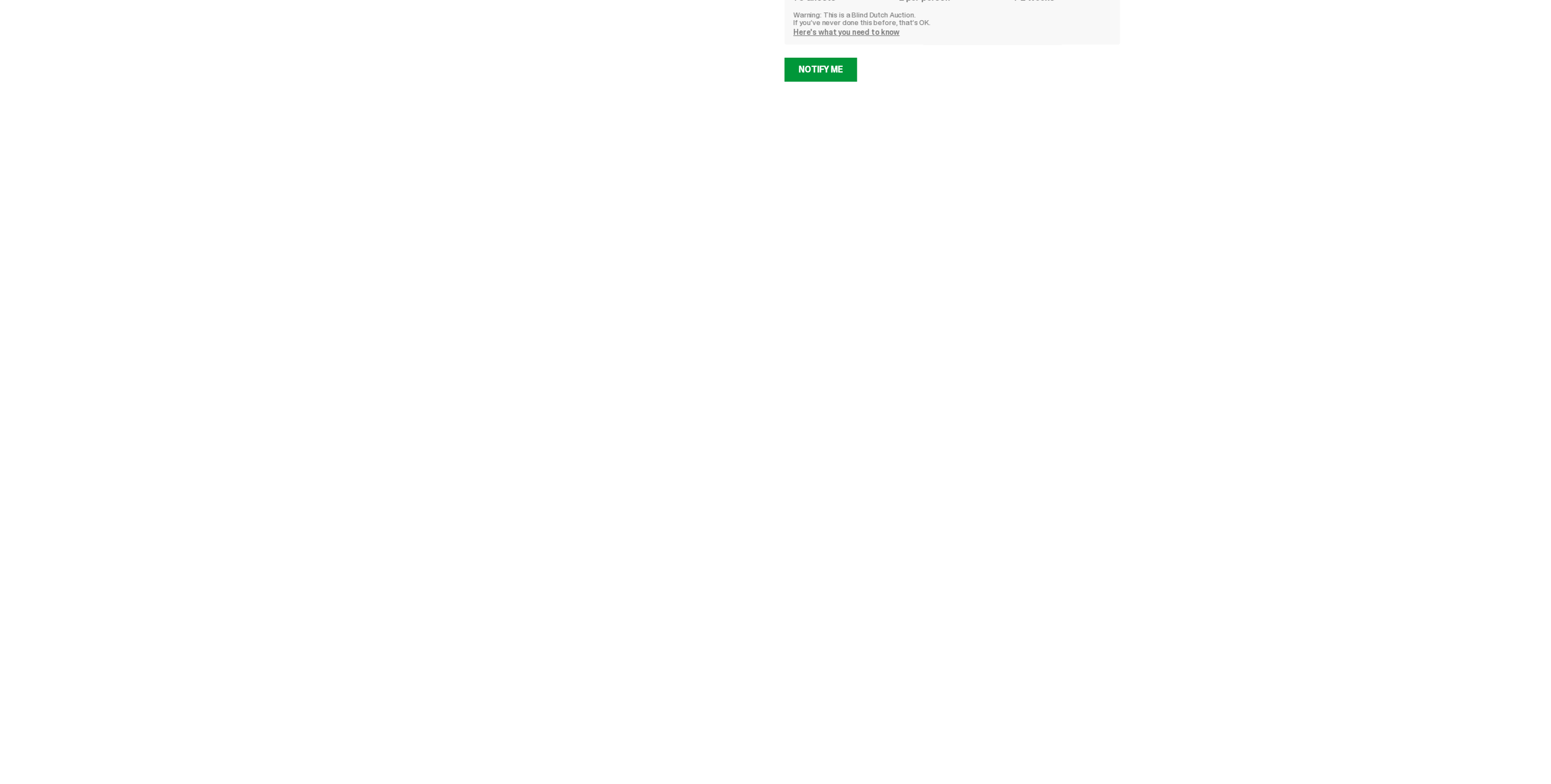
select select "********"
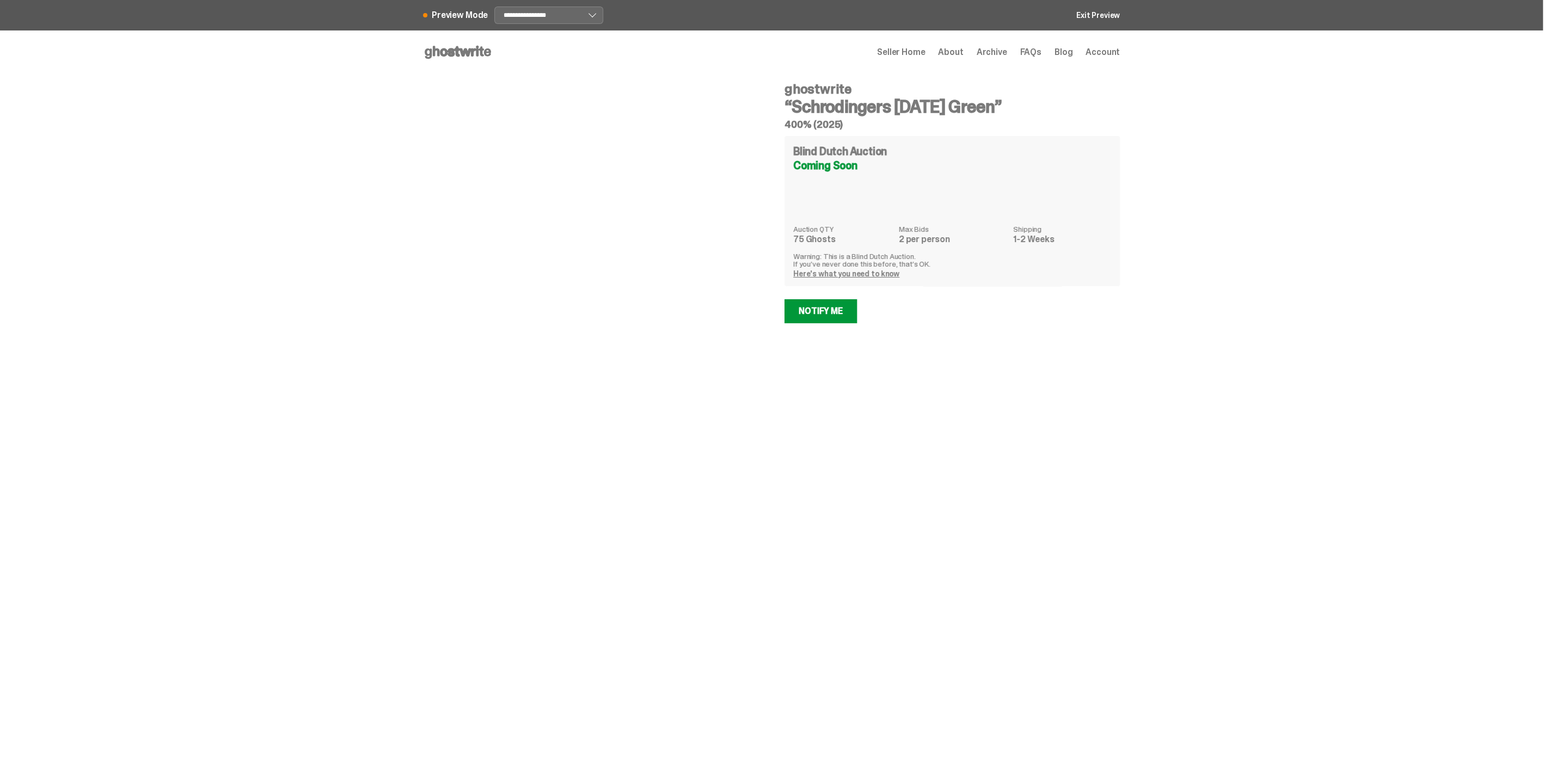
select select "********"
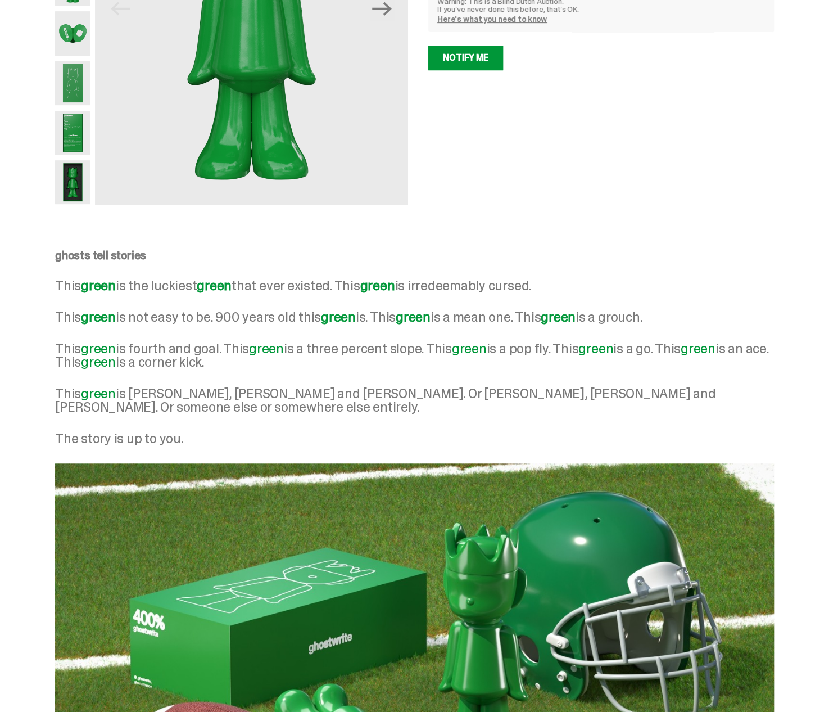
scroll to position [129, 0]
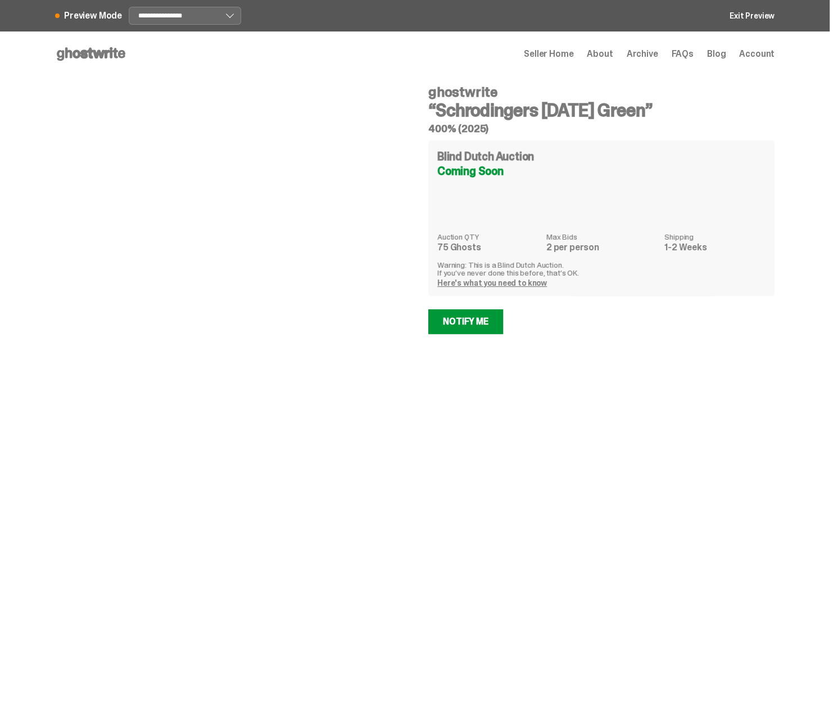
scroll to position [129, 0]
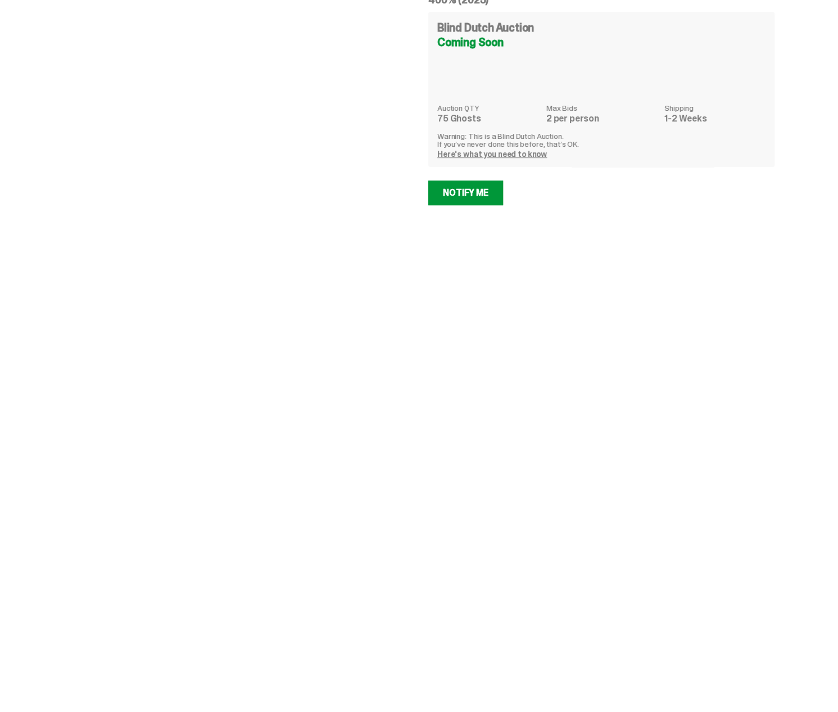
select select "********"
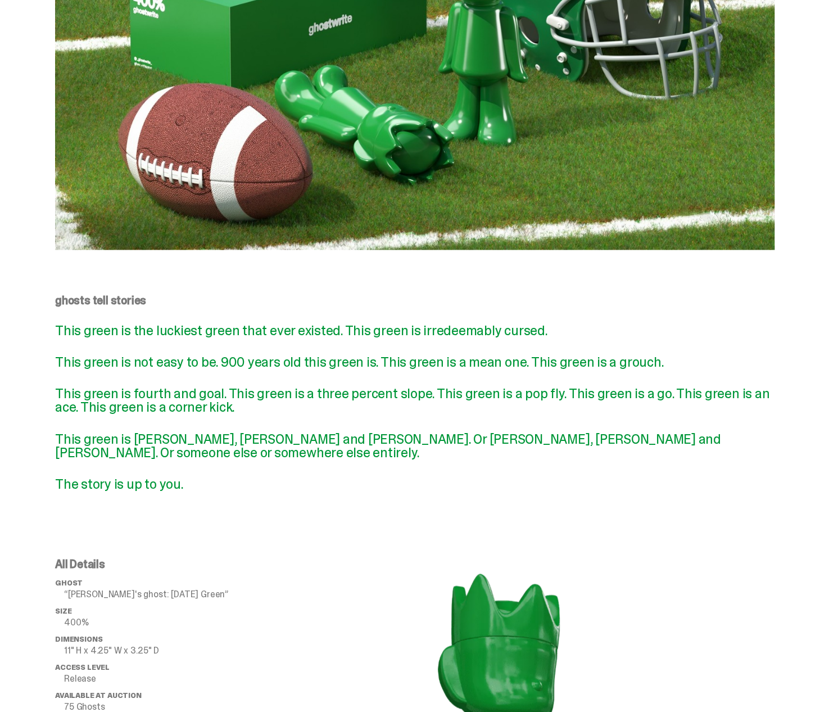
scroll to position [890, 0]
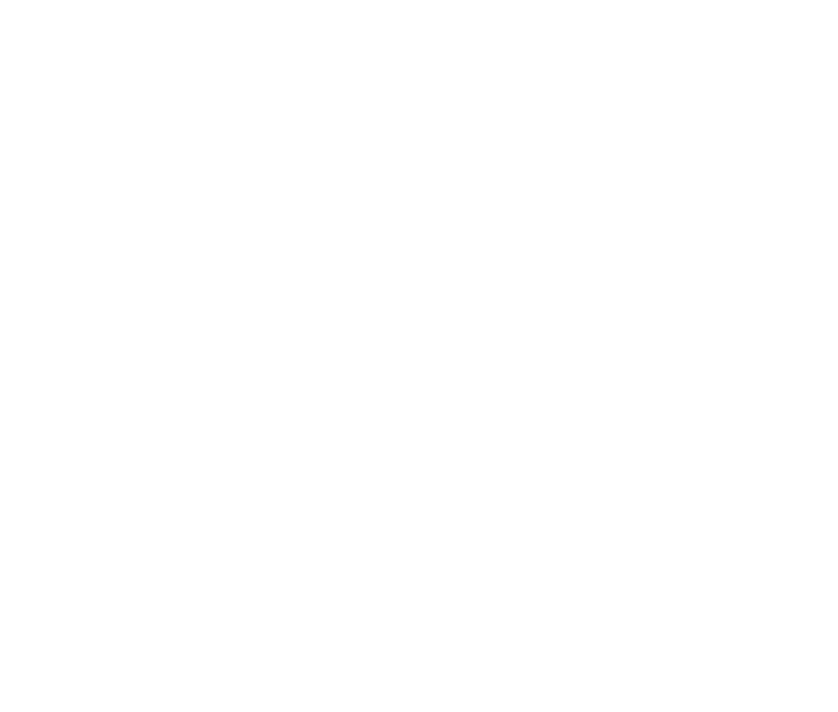
select select "********"
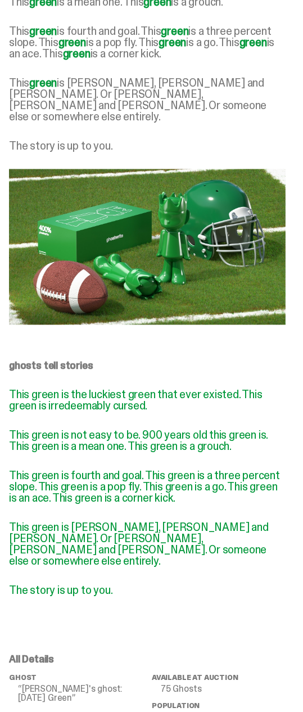
scroll to position [837, 0]
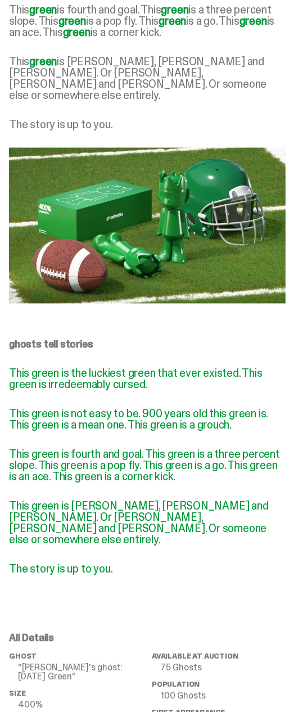
select select "********"
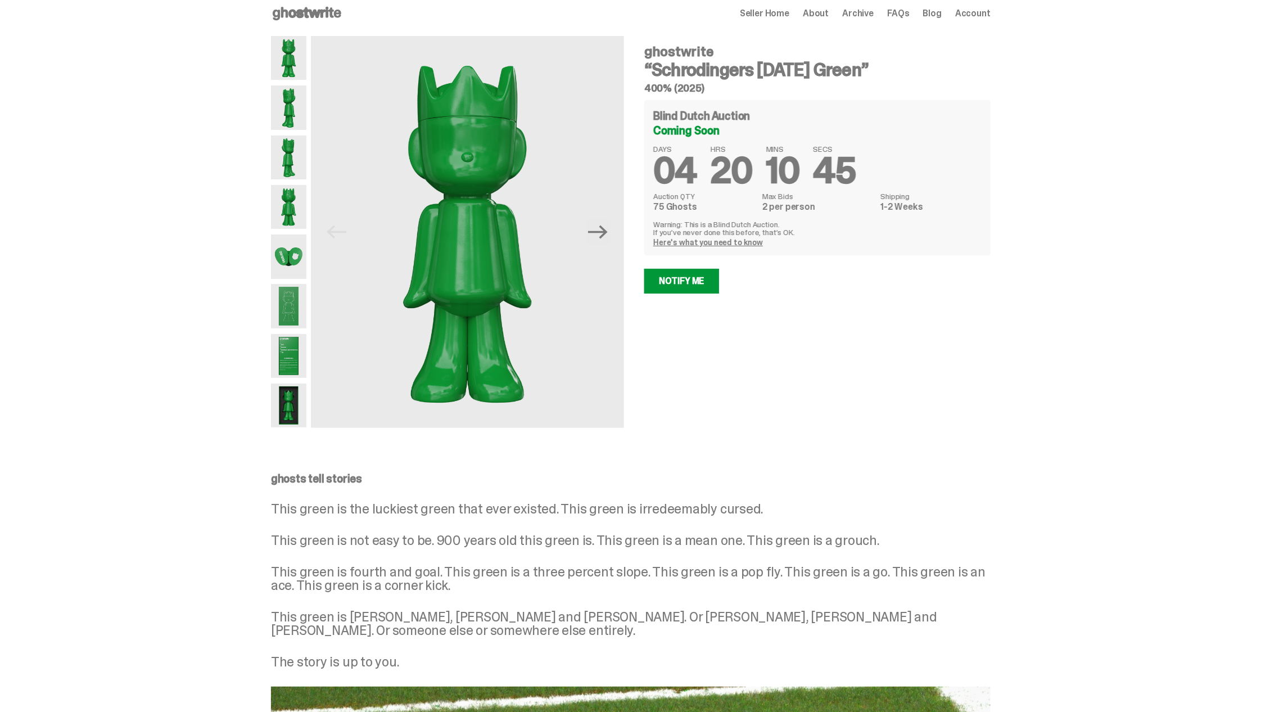
scroll to position [0, 0]
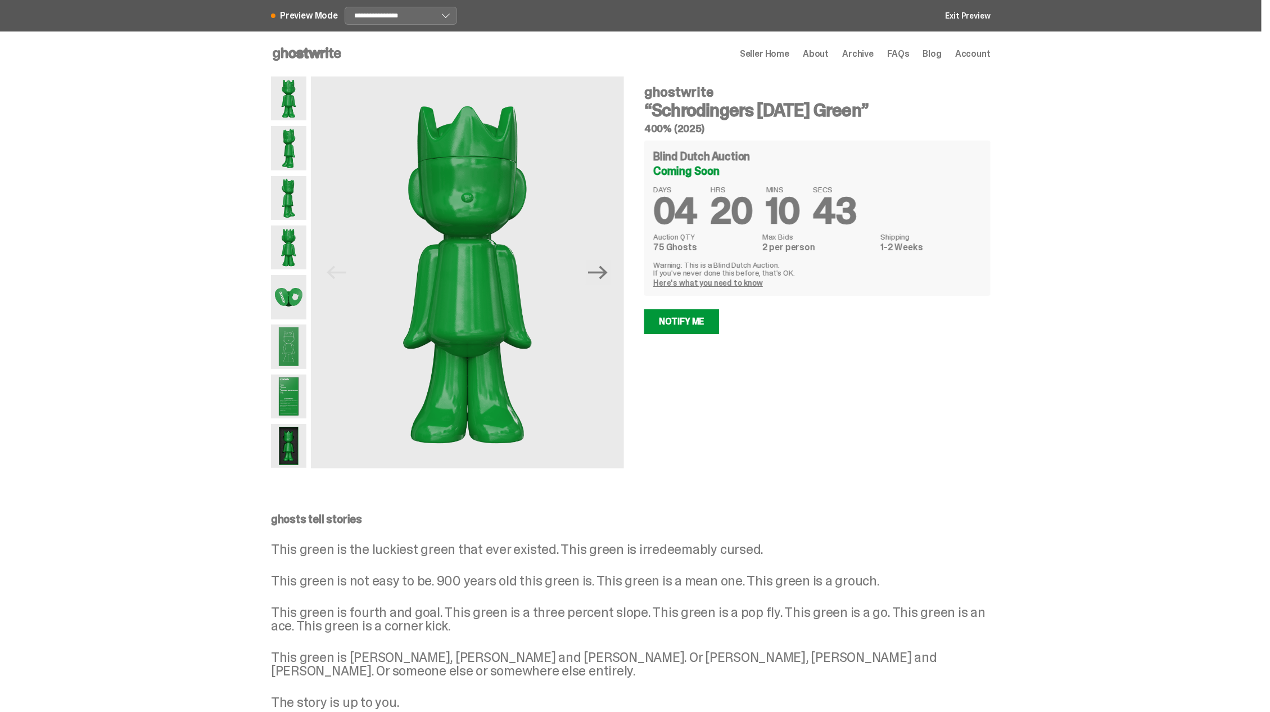
click at [314, 51] on use at bounding box center [307, 53] width 69 height 13
